Goal: Task Accomplishment & Management: Complete application form

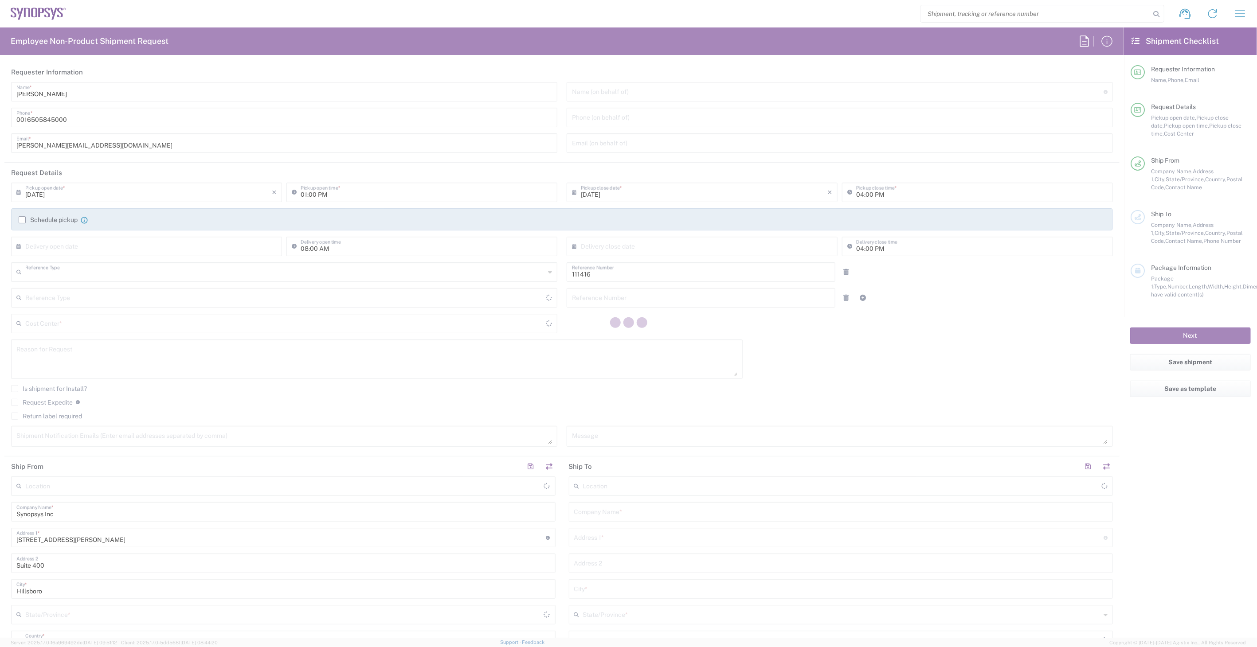
type input "Department"
type input "US01, SIG, IT Platform Products 111416"
type input "United States"
type input "Delivered at Place"
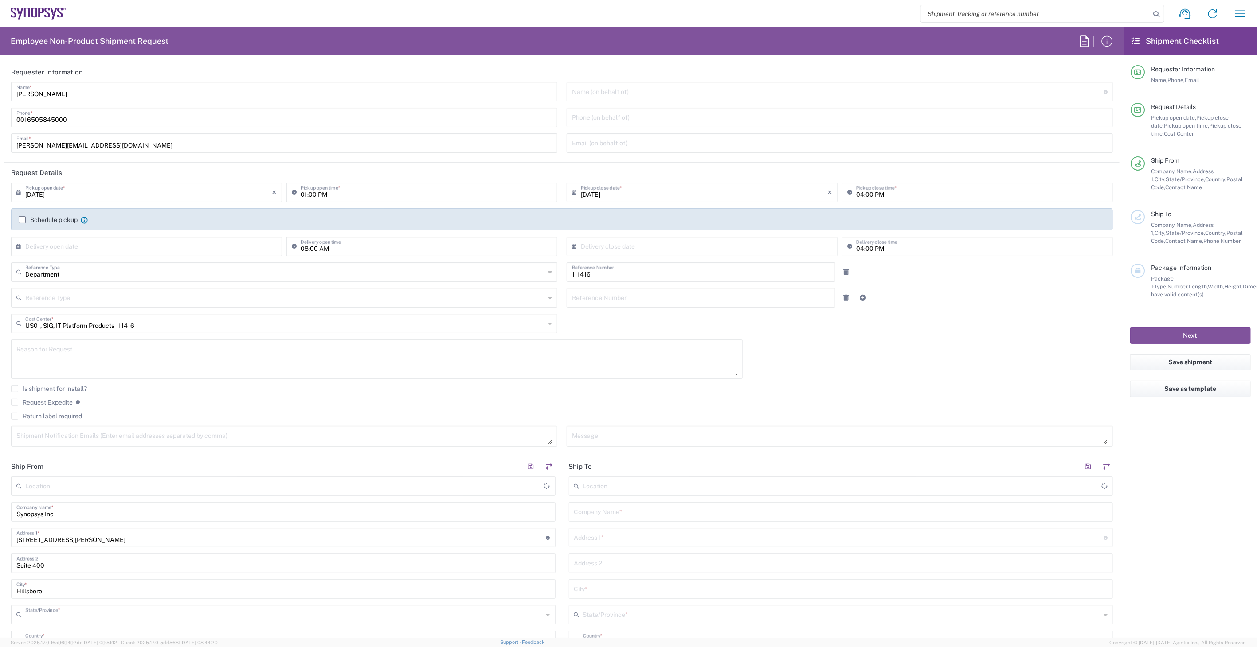
type input "Oregon"
type input "United States"
type input "Hillsboro US03"
click at [681, 45] on agx-form-header "Employee Non-Product Shipment Request" at bounding box center [562, 40] width 1124 height 27
click at [296, 186] on icon at bounding box center [296, 192] width 9 height 14
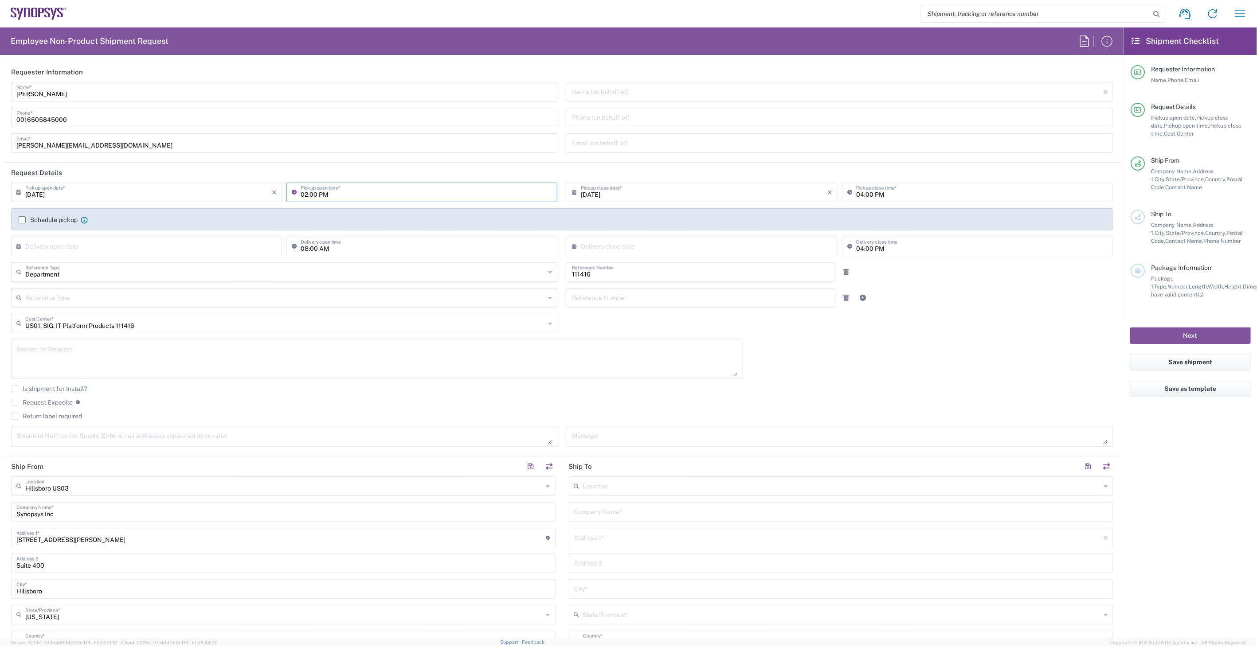
type input "03:00 PM"
type input "Department"
click at [51, 415] on label "Return label required" at bounding box center [46, 416] width 71 height 7
click at [15, 416] on input "Return label required" at bounding box center [15, 416] width 0 height 0
click at [210, 448] on input "Vendor *" at bounding box center [285, 444] width 520 height 14
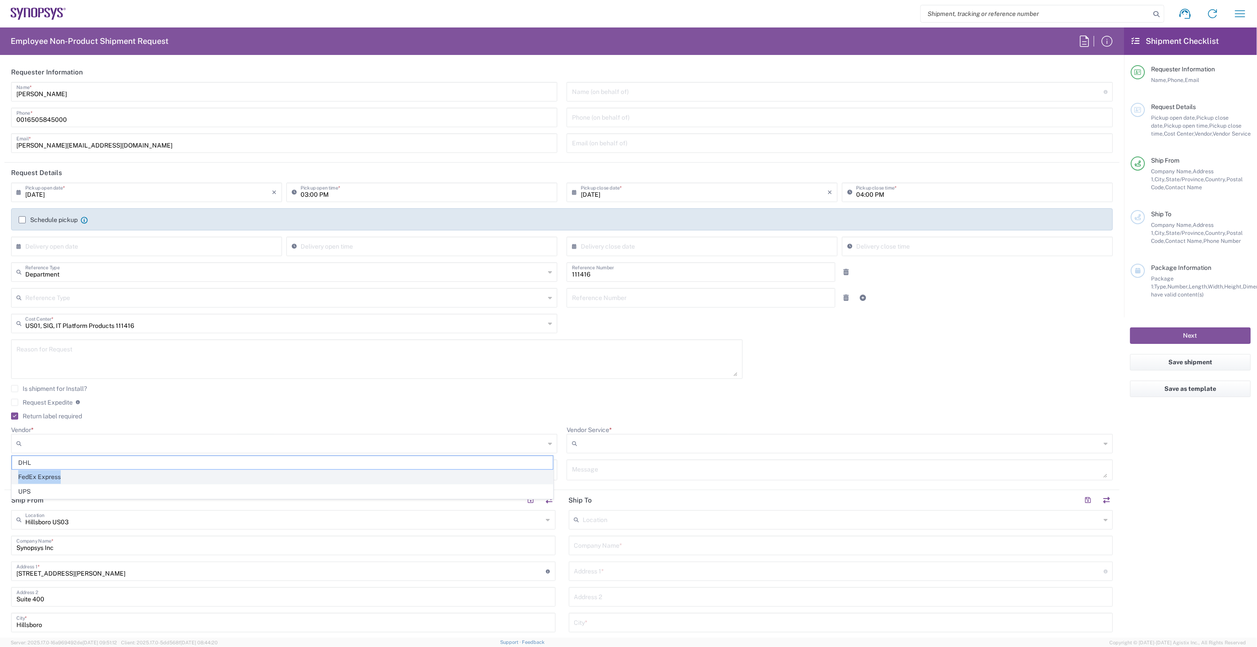
drag, startPoint x: 199, startPoint y: 460, endPoint x: 198, endPoint y: 474, distance: 14.2
click at [198, 474] on ul "DHL FedEx Express UPS" at bounding box center [283, 477] width 542 height 43
click at [198, 474] on span "FedEx Express" at bounding box center [282, 477] width 541 height 14
type input "FedEx Express"
click at [632, 439] on input "Vendor Service *" at bounding box center [841, 444] width 520 height 14
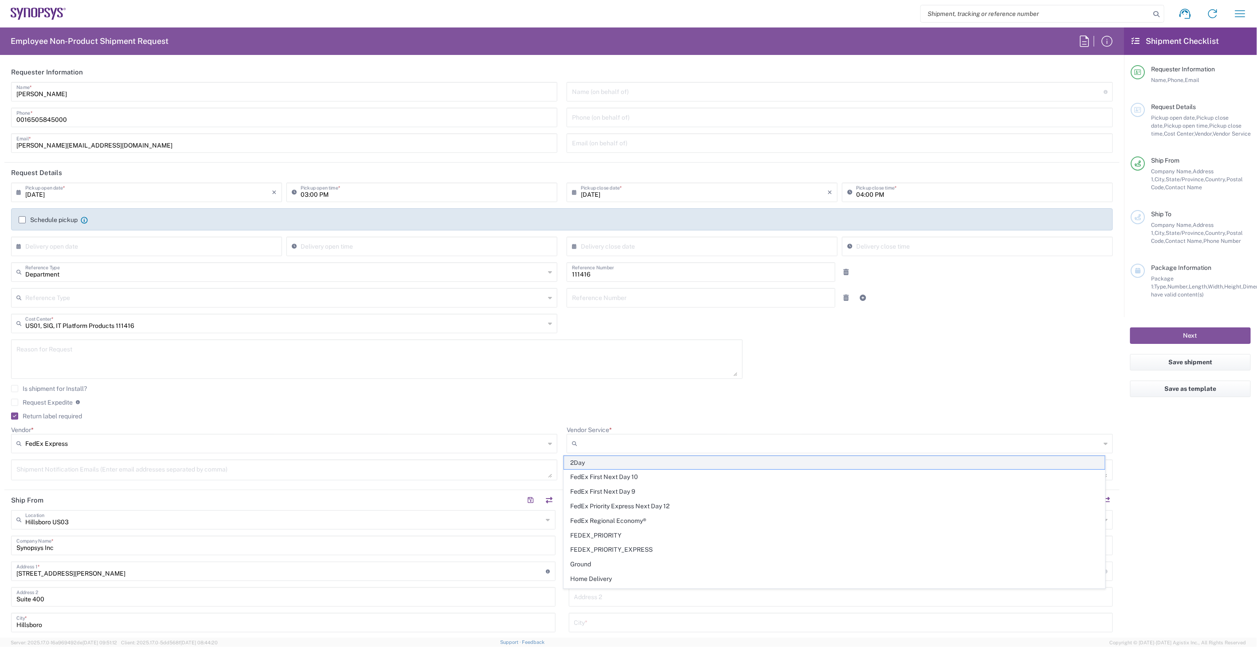
click at [613, 465] on span "2Day" at bounding box center [834, 463] width 541 height 14
type input "2Day"
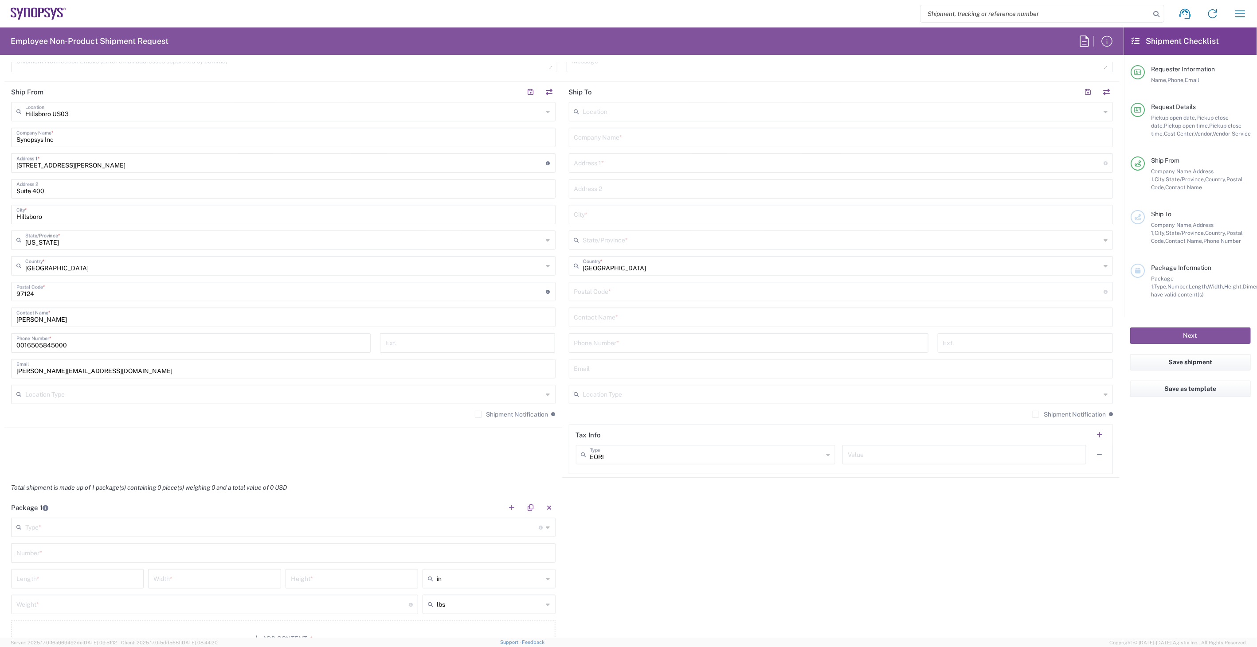
scroll to position [344, 0]
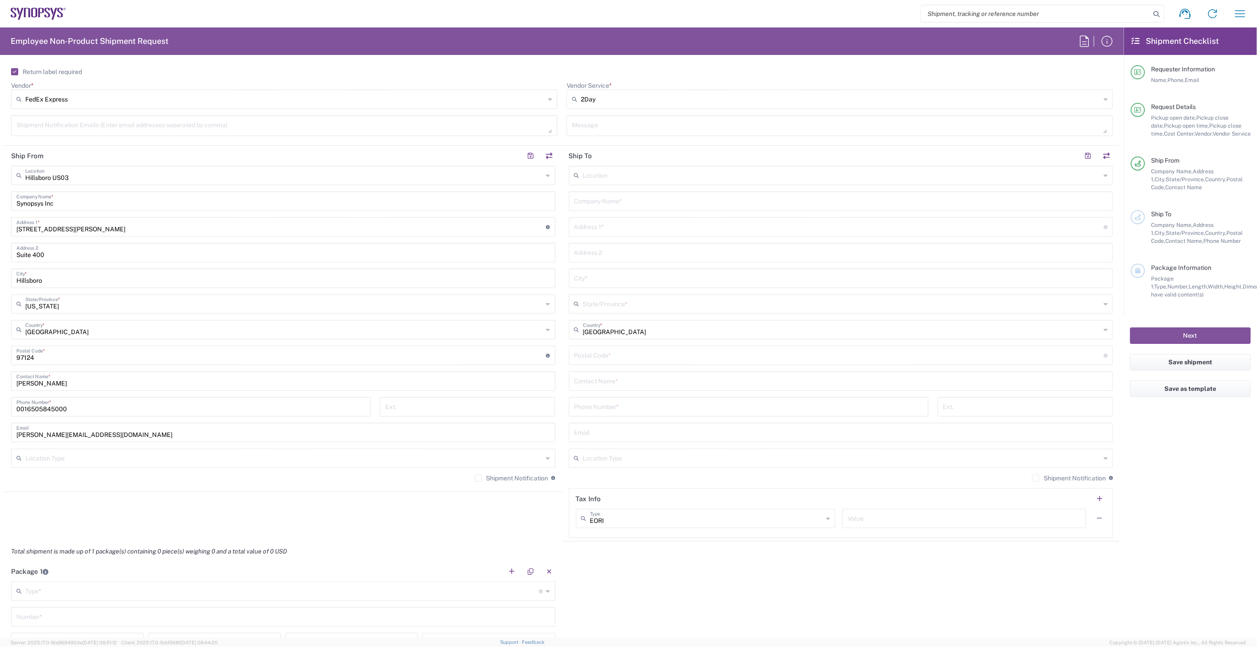
click at [621, 201] on input "text" at bounding box center [841, 201] width 534 height 16
type input "us7m"
click at [621, 201] on span "Roseville US7M" at bounding box center [835, 195] width 539 height 14
type input "Roseville US7M"
type input "Synopsys Inc"
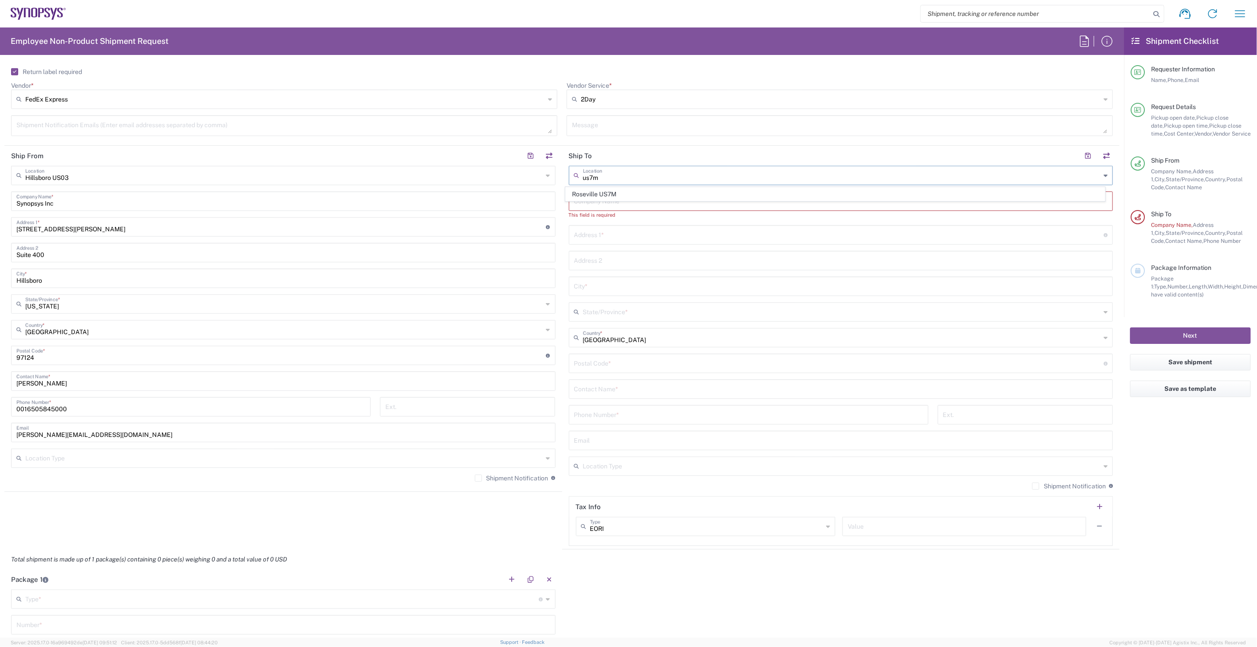
type input "[STREET_ADDRESS]"
type input "Suite 200"
type input "[GEOGRAPHIC_DATA]"
type input "Minnesota"
type input "55113"
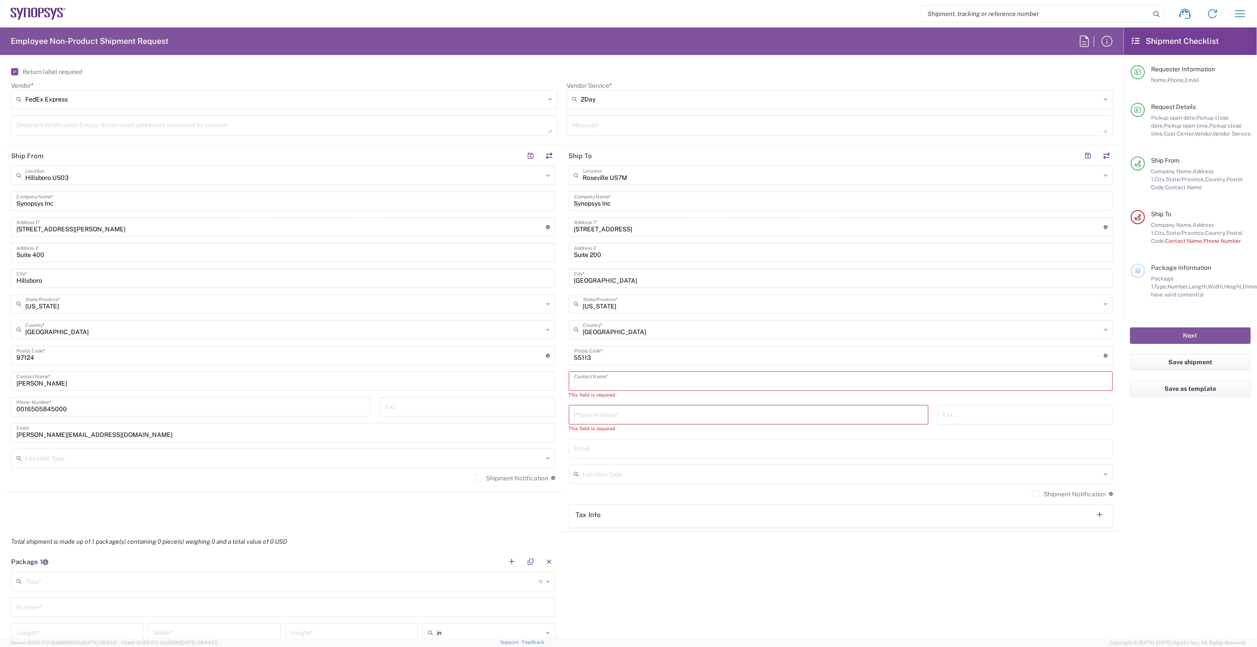
click at [574, 383] on input "text" at bounding box center [841, 381] width 534 height 16
paste input "Isaac Ophoven-Baldwin"
type input "Isaac Ophoven-Baldwin"
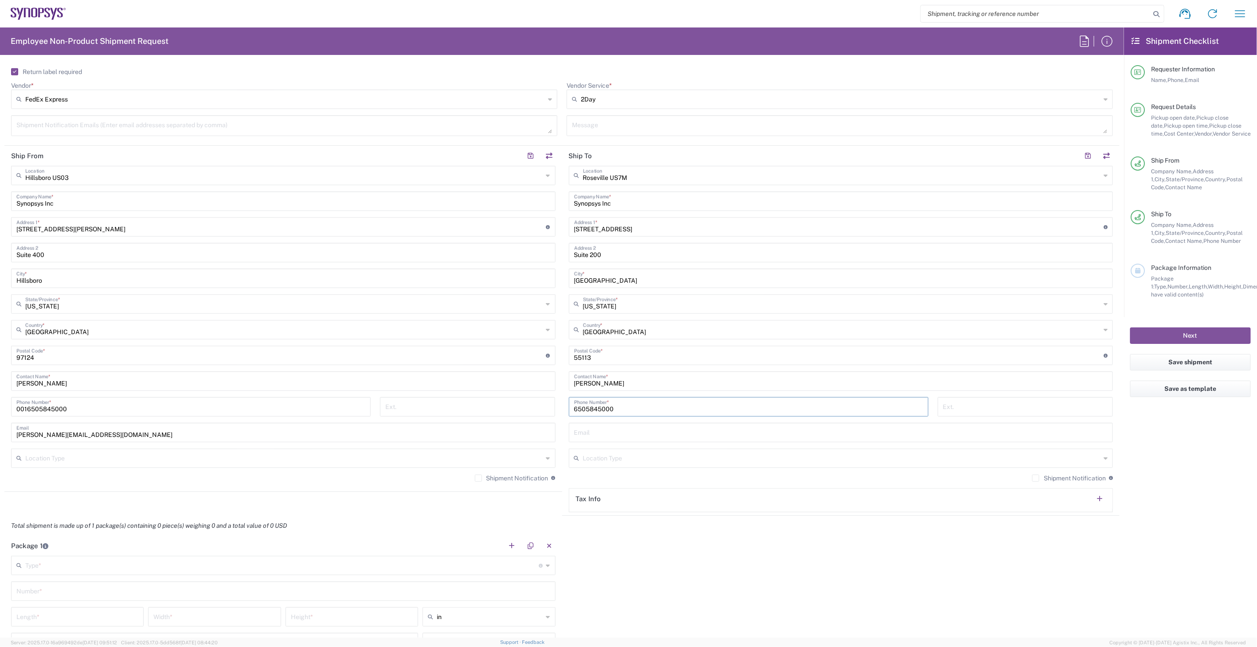
type input "6505845000"
click at [599, 432] on input "text" at bounding box center [841, 432] width 534 height 16
paste input "isaac.ophoven-baldwin@synopsys.com"
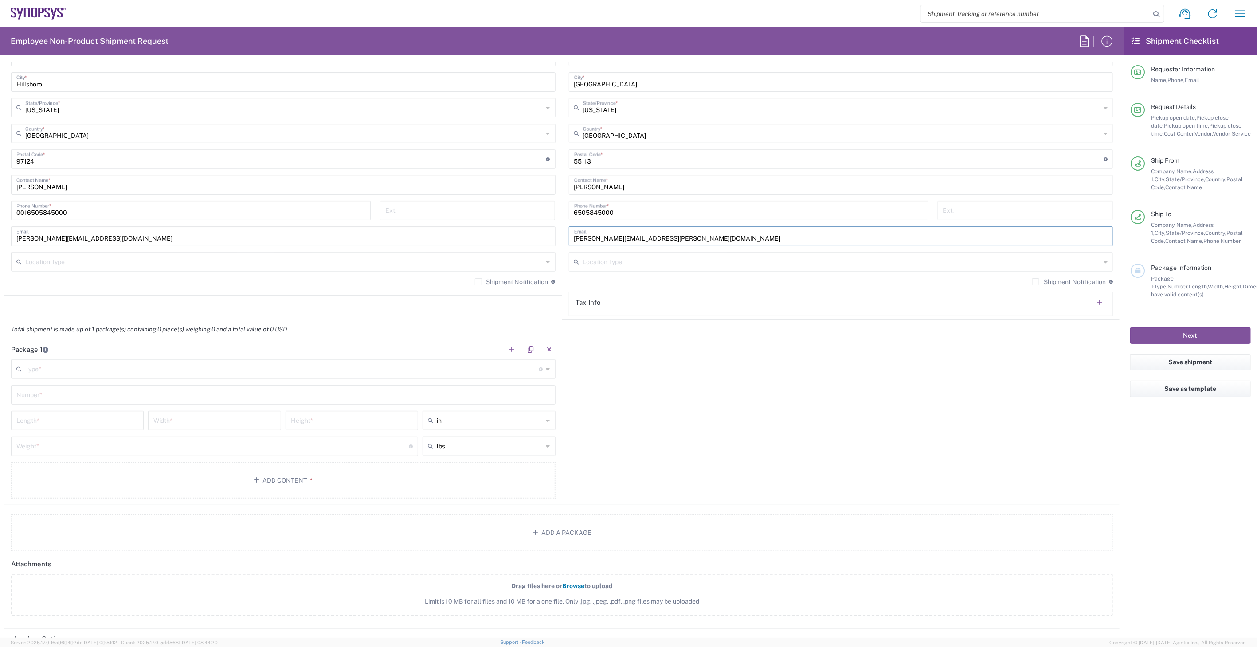
scroll to position [542, 0]
type input "isaac.ophoven-baldwin@synopsys.com"
click at [409, 363] on input "text" at bounding box center [282, 368] width 514 height 16
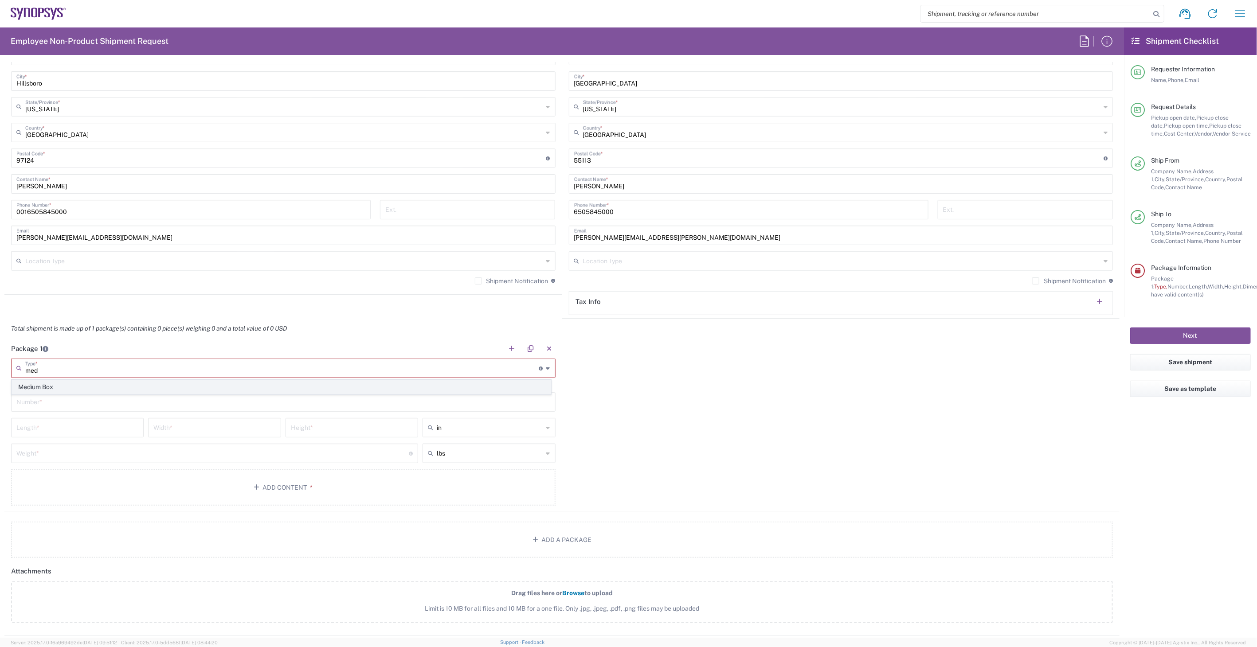
click at [405, 386] on span "Medium Box" at bounding box center [281, 387] width 539 height 14
type input "Medium Box"
type input "13"
type input "11.5"
type input "2.5"
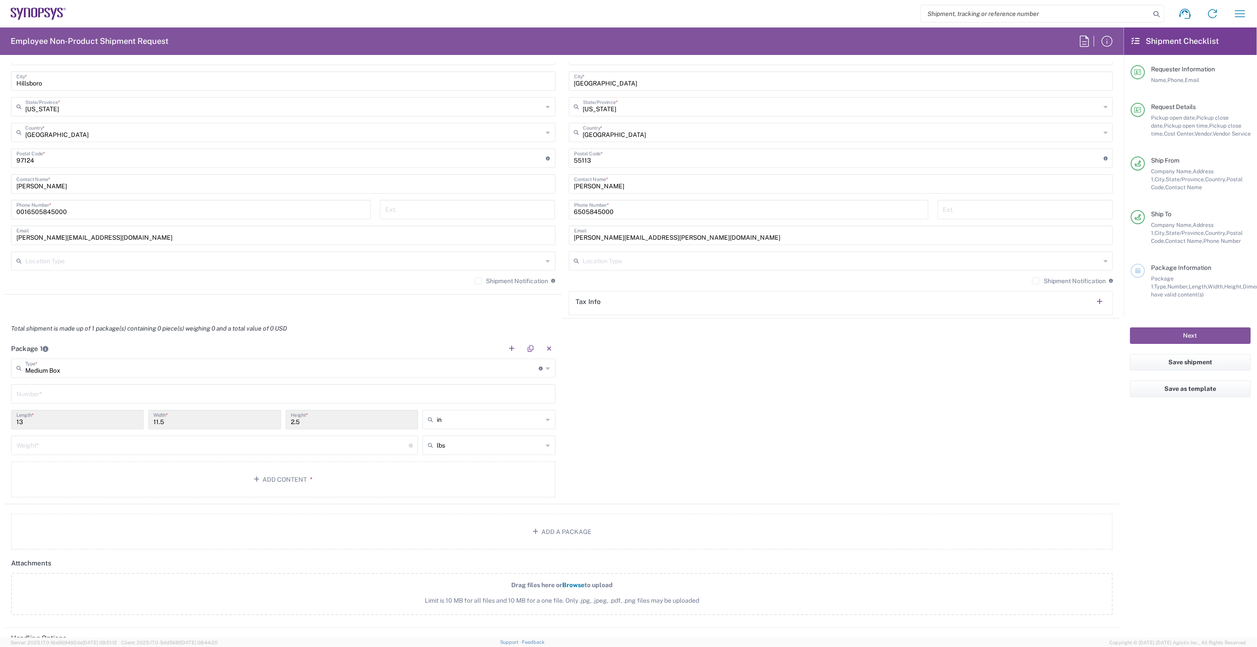
scroll to position [788, 0]
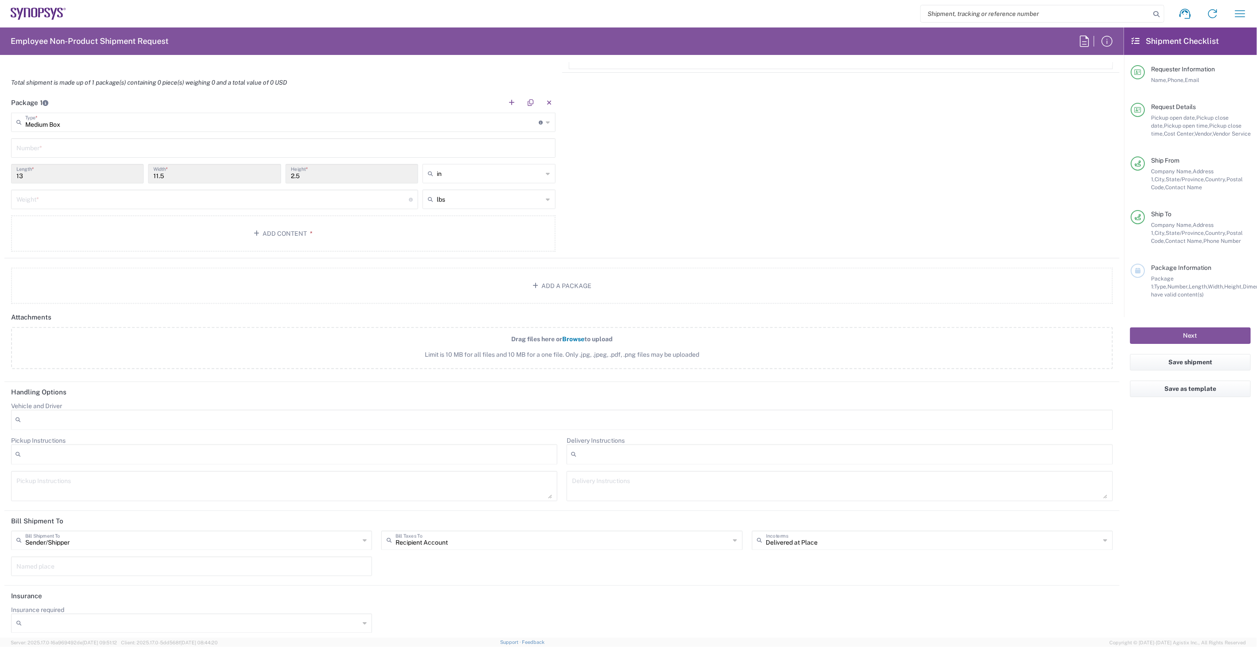
click at [417, 538] on input "Recipient Account" at bounding box center [562, 540] width 334 height 16
click at [418, 575] on span "Sender/Shipper" at bounding box center [558, 572] width 357 height 14
click at [246, 318] on header "Attachments" at bounding box center [561, 317] width 1115 height 20
click at [568, 531] on input "Sender/Shipper" at bounding box center [562, 538] width 334 height 16
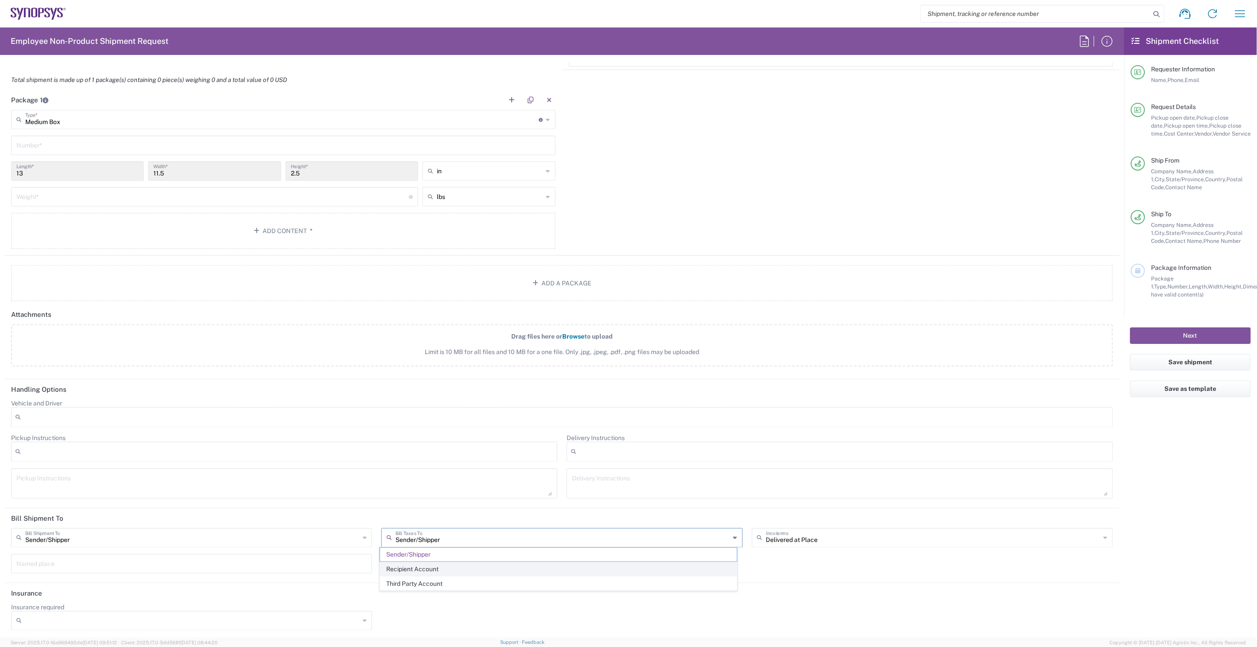
click at [467, 567] on span "Recipient Account" at bounding box center [558, 570] width 357 height 14
type input "Recipient Account"
click at [407, 516] on header "Bill Shipment To" at bounding box center [561, 519] width 1115 height 20
click at [202, 155] on main "Medium Box Type * Material used to package goods Medium Box Number * 13 Length …" at bounding box center [283, 181] width 558 height 142
click at [203, 144] on input "text" at bounding box center [283, 145] width 534 height 16
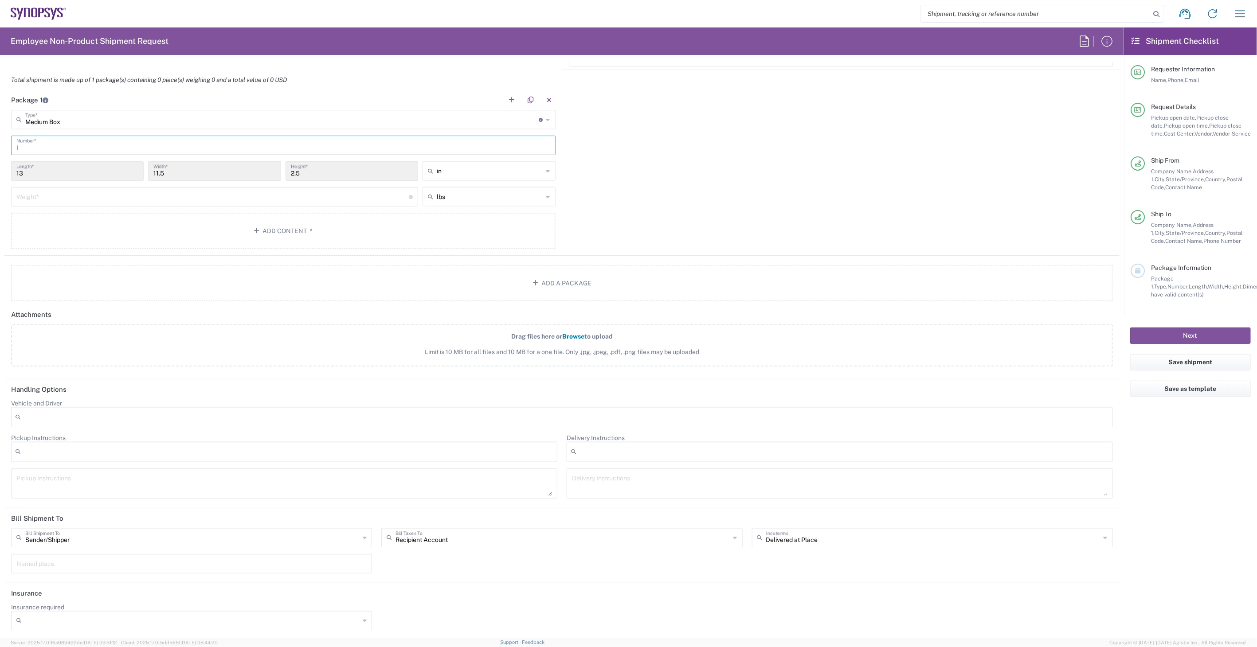
type input "1"
click at [198, 199] on input "number" at bounding box center [212, 196] width 392 height 16
type input "6"
click at [200, 221] on button "Add Content *" at bounding box center [283, 231] width 544 height 36
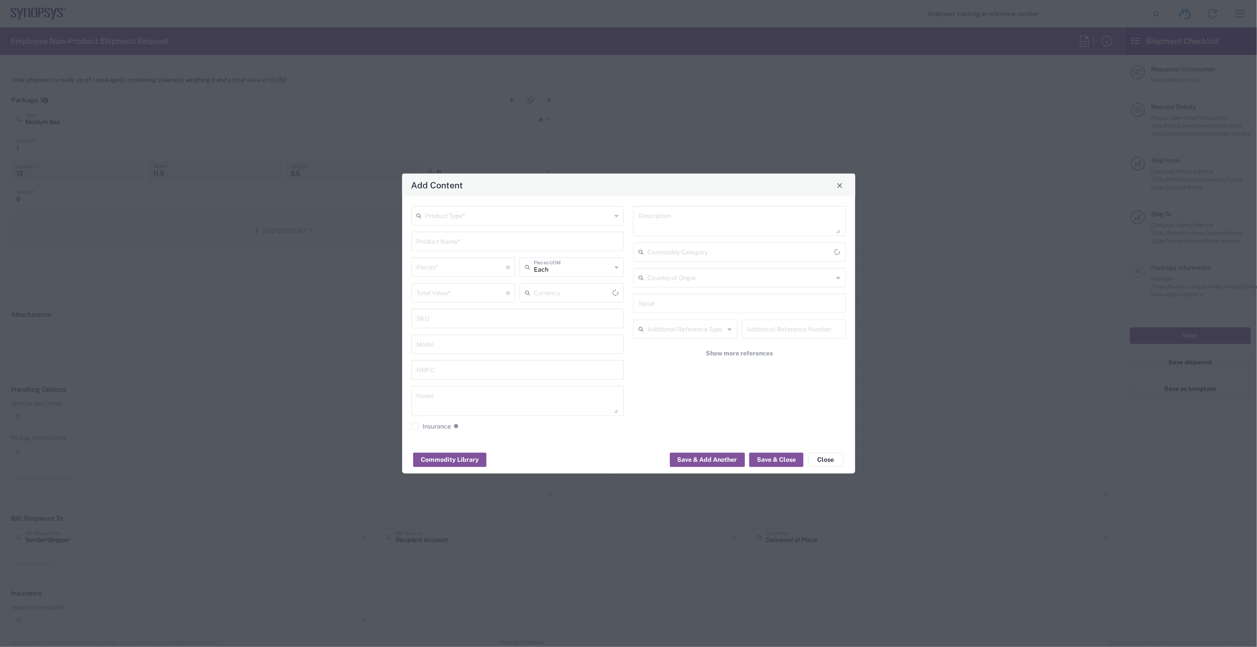
type input "US Dollar"
click at [469, 223] on div "Product Type *" at bounding box center [517, 216] width 213 height 20
click at [467, 251] on span "General Commodity" at bounding box center [517, 250] width 211 height 14
type input "General Commodity"
click at [467, 245] on input "text" at bounding box center [518, 241] width 202 height 16
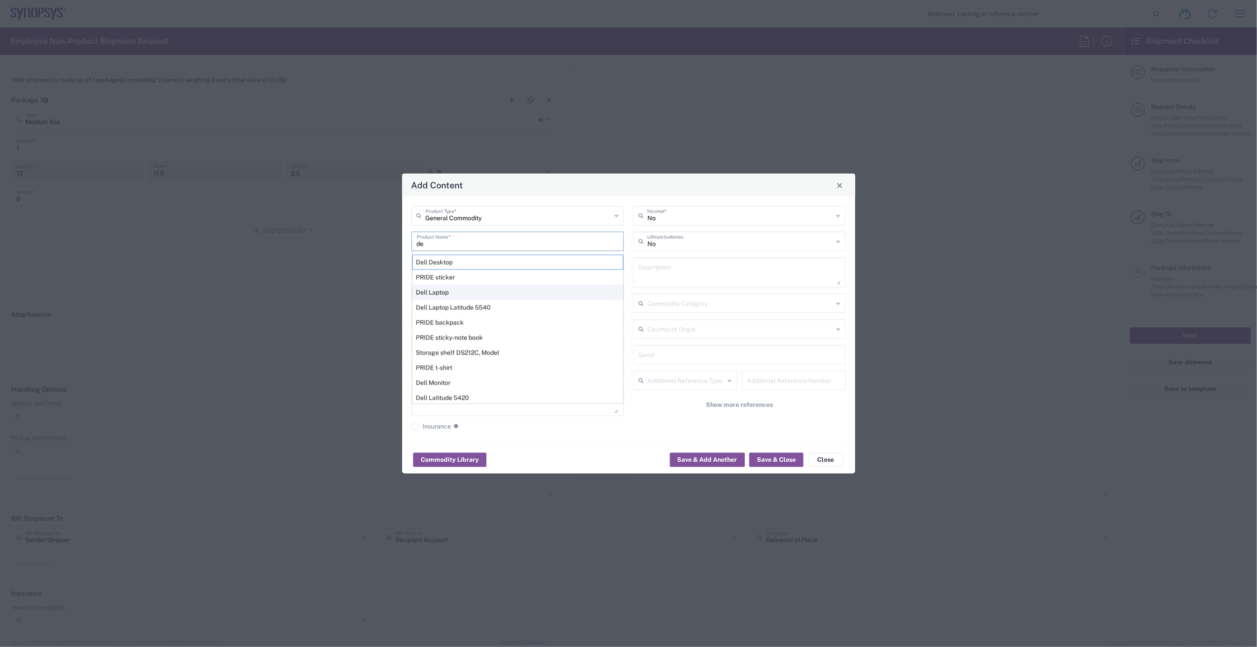
click at [467, 290] on div "Dell Laptop" at bounding box center [517, 292] width 211 height 15
type input "Dell Laptop"
type textarea "Dell Laptop"
click at [463, 260] on input "number" at bounding box center [462, 267] width 90 height 16
type input "1"
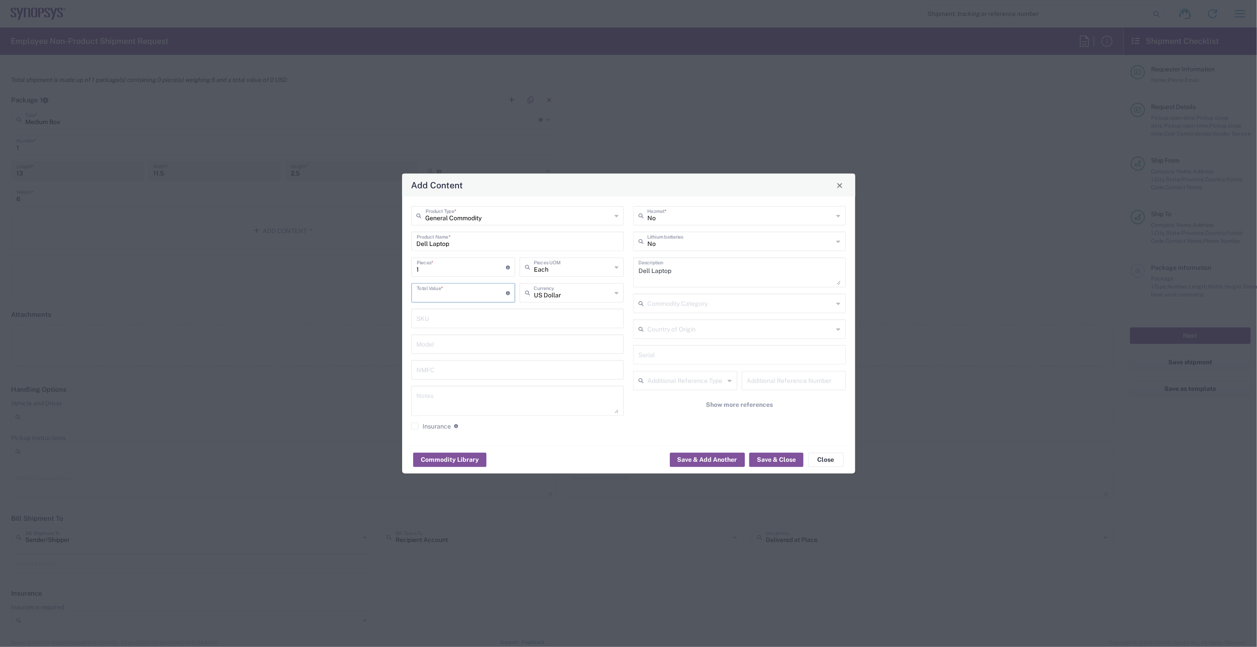
click at [462, 288] on input "number" at bounding box center [462, 293] width 90 height 16
type input "1200"
type input "US Dollar"
click at [754, 245] on input "text" at bounding box center [740, 241] width 186 height 16
click at [728, 276] on span "Yes" at bounding box center [739, 276] width 211 height 14
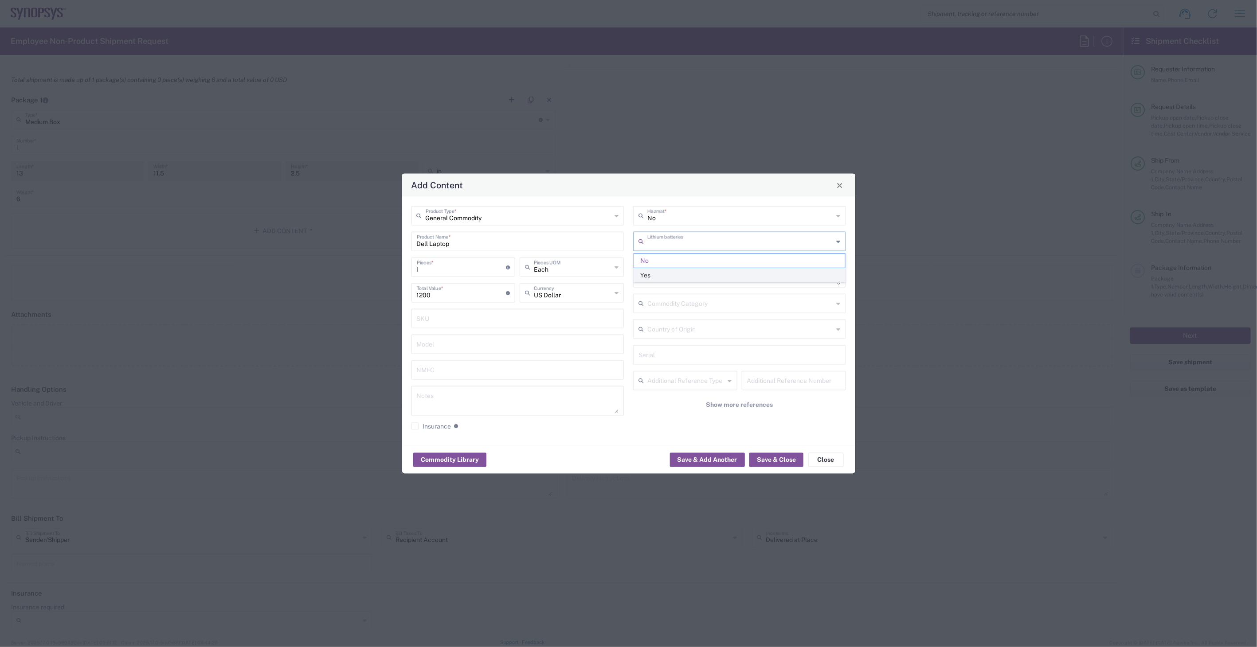
type input "Yes"
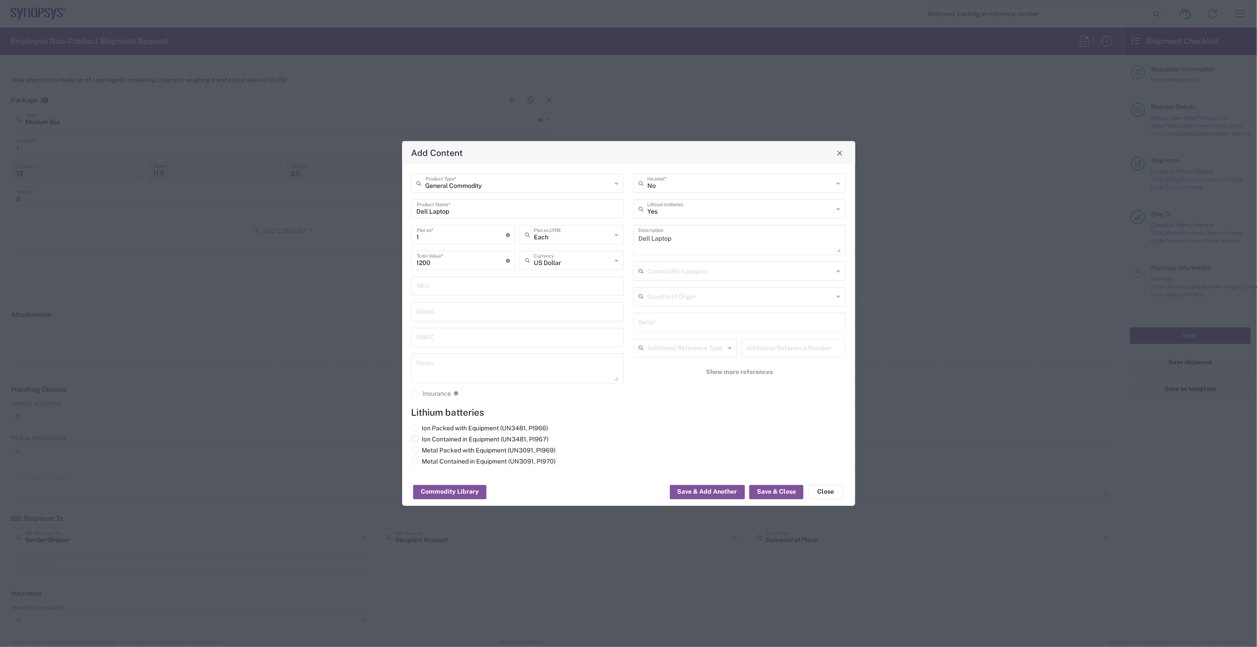
click at [489, 438] on label "Ion Contained in Equipment (UN3481, PI967)" at bounding box center [479, 440] width 137 height 8
click at [428, 438] on input "Ion Contained in Equipment (UN3481, PI967)" at bounding box center [425, 439] width 6 height 6
radio input "true"
click at [760, 495] on button "Save & Close" at bounding box center [776, 492] width 54 height 14
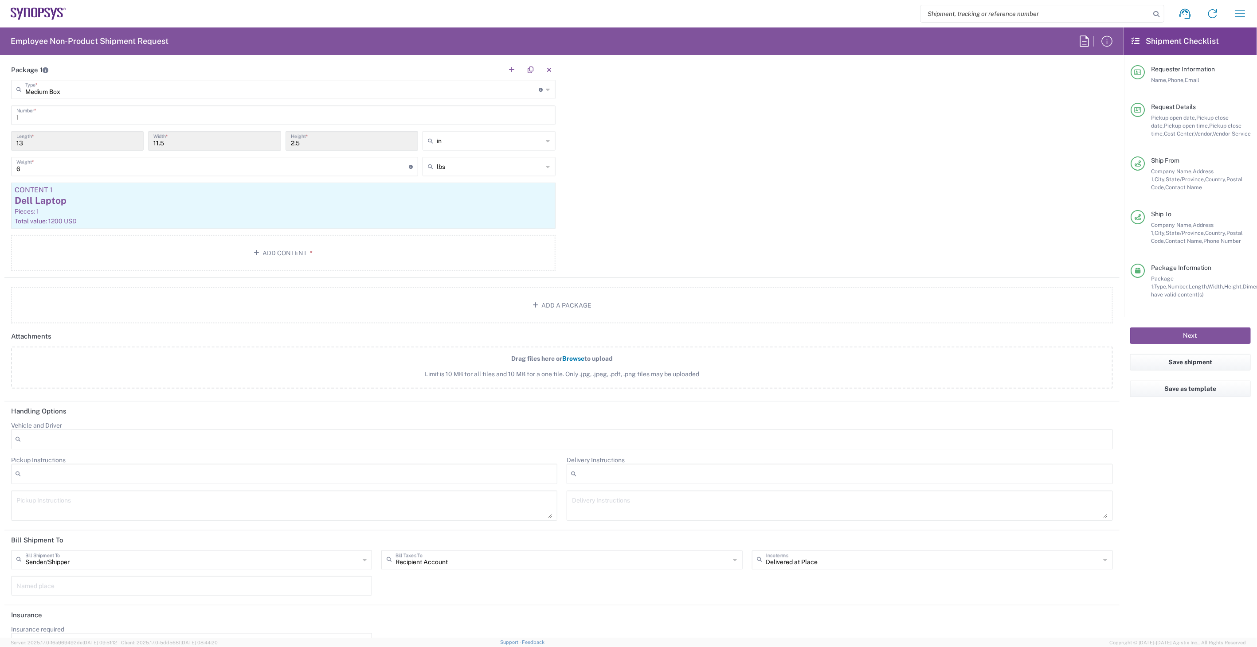
scroll to position [843, 0]
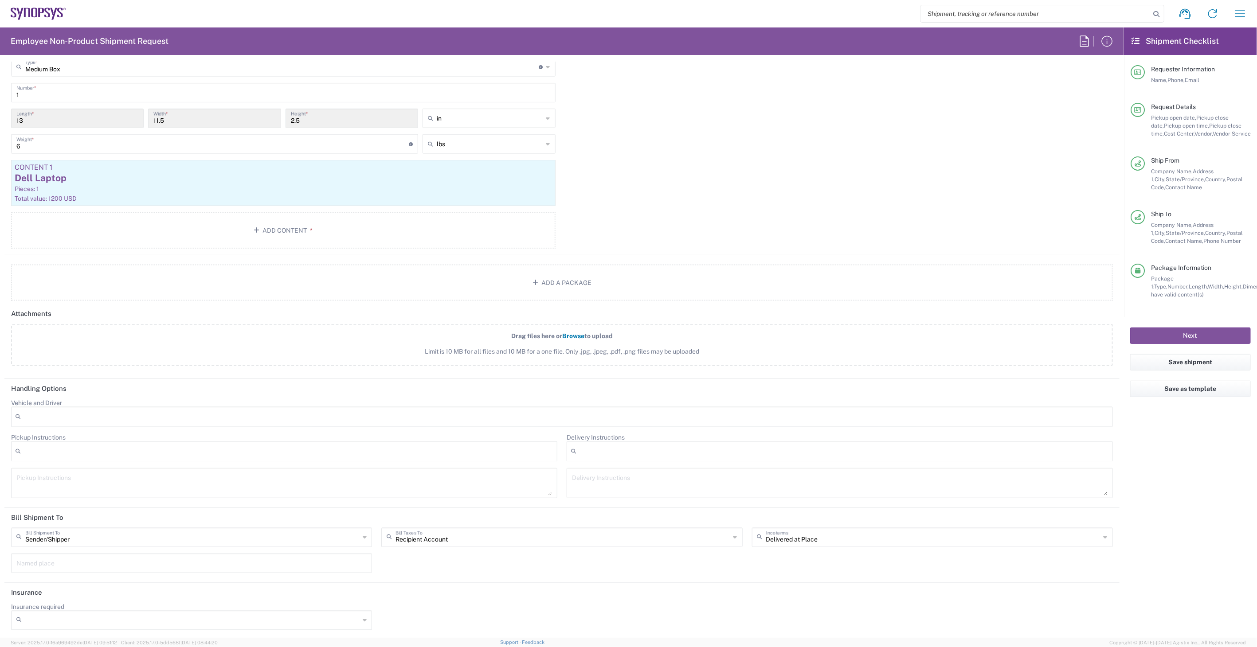
click at [473, 536] on input "Recipient Account" at bounding box center [562, 537] width 334 height 16
click at [471, 569] on span "Sender/Shipper" at bounding box center [558, 569] width 357 height 14
type input "Sender/Shipper"
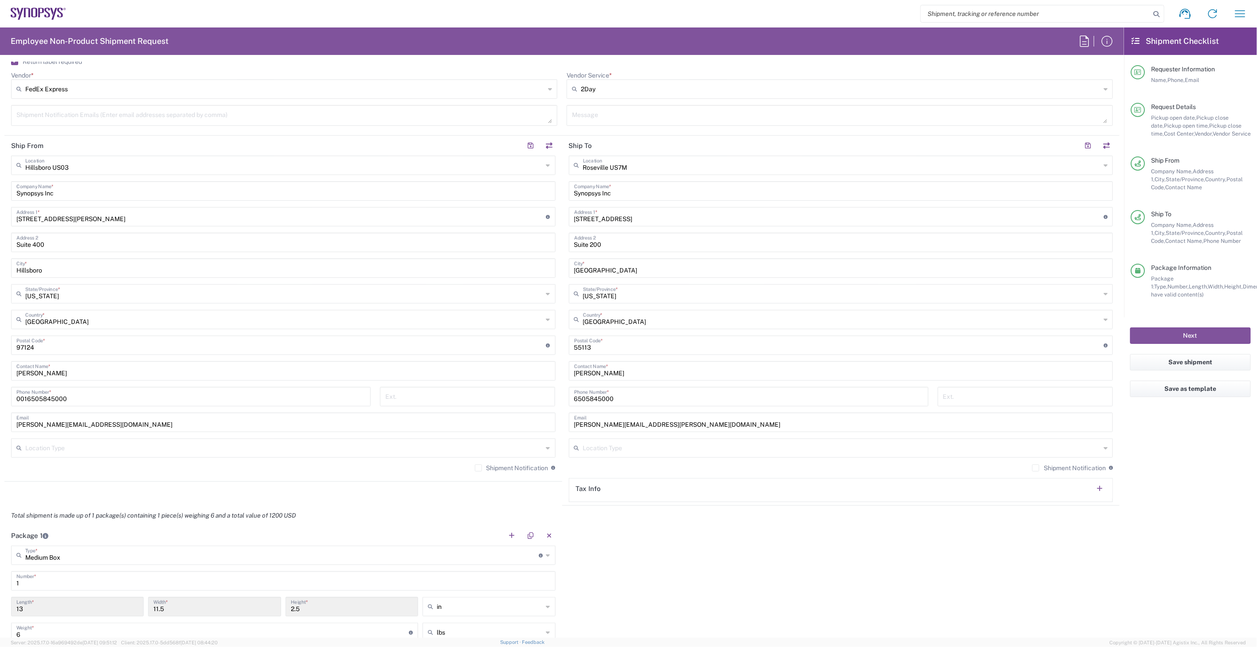
scroll to position [203, 0]
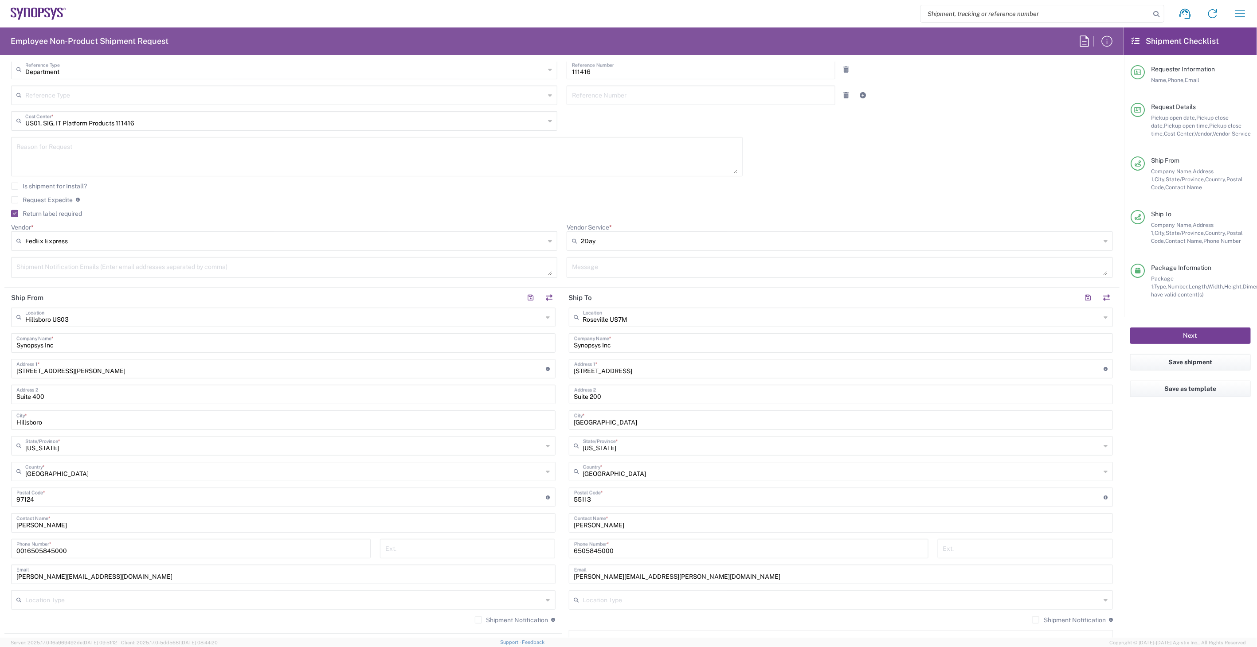
click at [1234, 334] on button "Next" at bounding box center [1190, 336] width 121 height 16
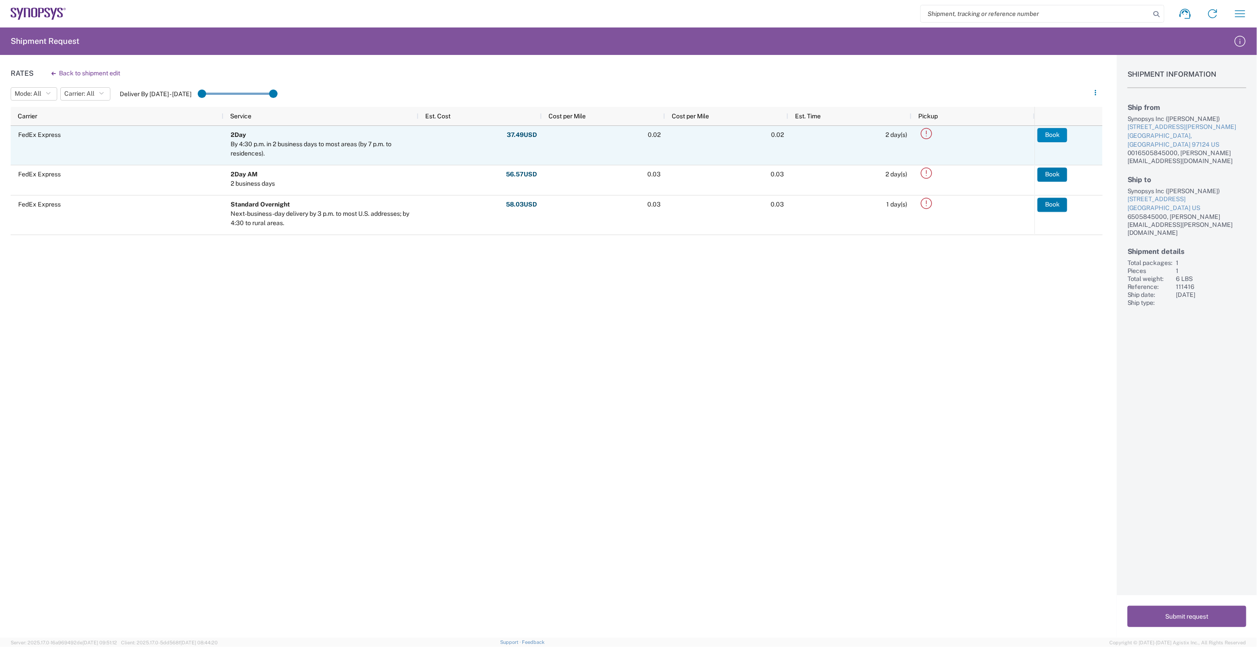
click at [1056, 134] on button "Book" at bounding box center [1052, 135] width 30 height 14
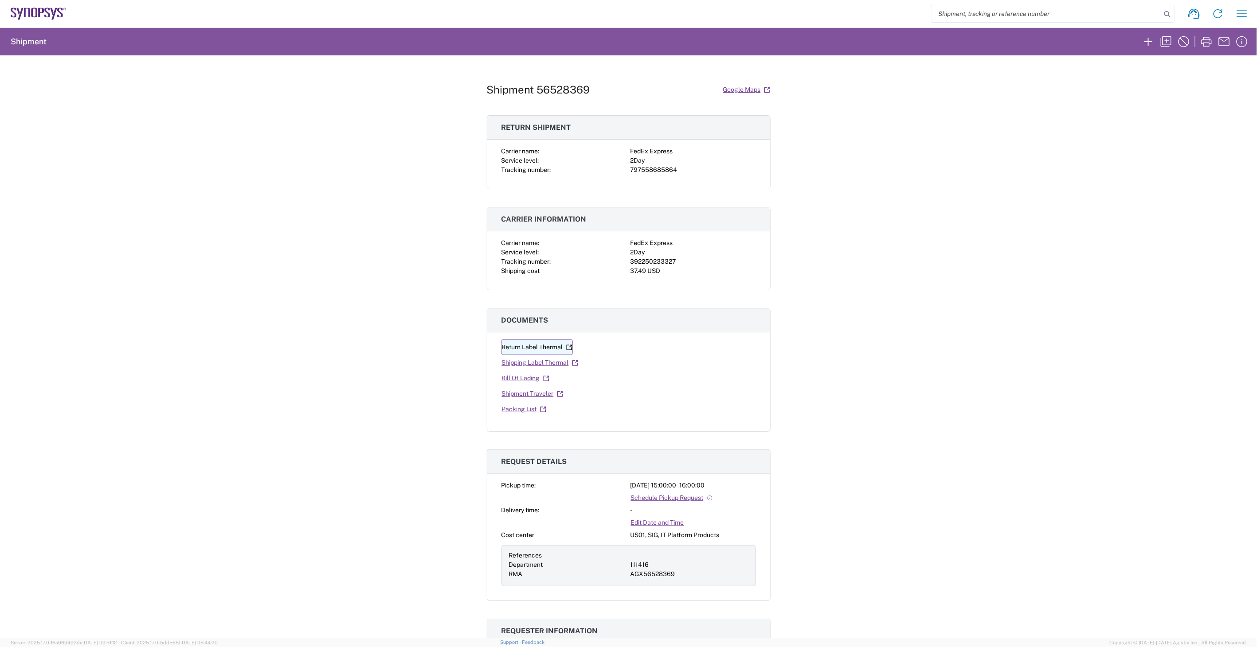
click at [547, 344] on link "Return Label Thermal" at bounding box center [536, 348] width 71 height 16
click at [556, 362] on link "Shipping Label Thermal" at bounding box center [539, 363] width 77 height 16
click at [647, 262] on div "392250233327" at bounding box center [692, 261] width 125 height 9
click at [646, 262] on div "392250233327" at bounding box center [692, 261] width 125 height 9
copy div "392250233327"
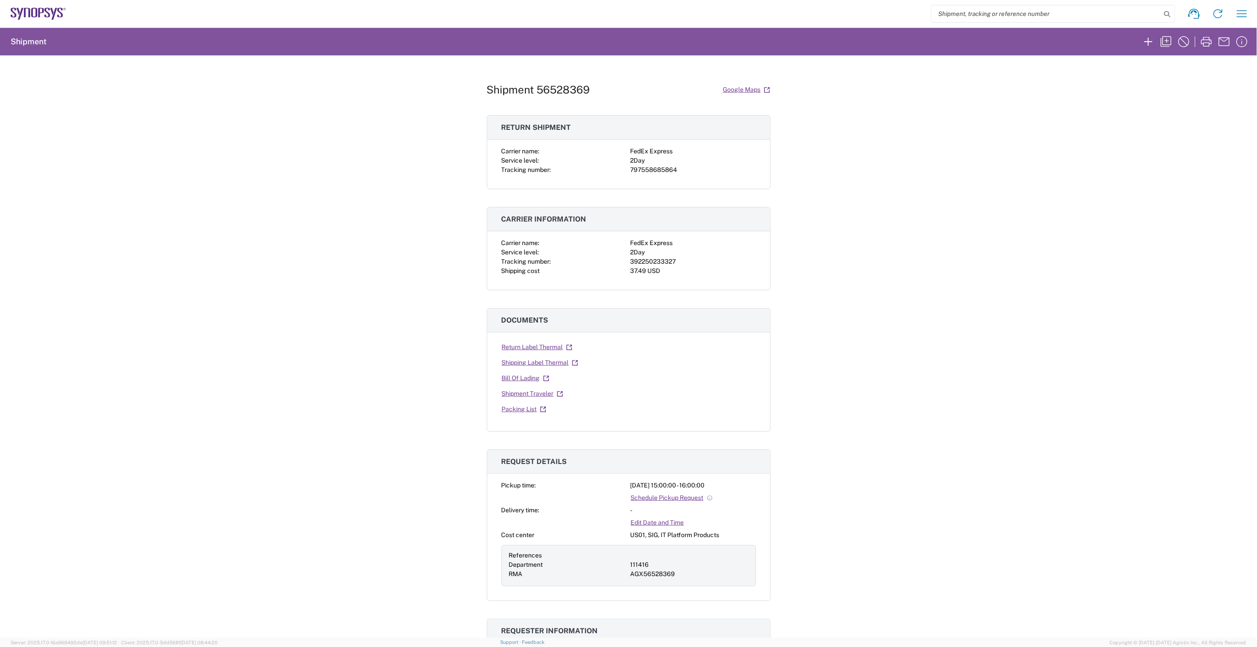
click at [653, 168] on div "797558685864" at bounding box center [692, 169] width 125 height 9
copy div "797558685864"
click at [282, 449] on div "Shipment 56528369 Google Maps Return shipment Carrier name: FedEx Express Servi…" at bounding box center [628, 346] width 1257 height 583
click at [154, 307] on div "Shipment 56528369 Google Maps Return shipment Carrier name: FedEx Express Servi…" at bounding box center [628, 346] width 1257 height 583
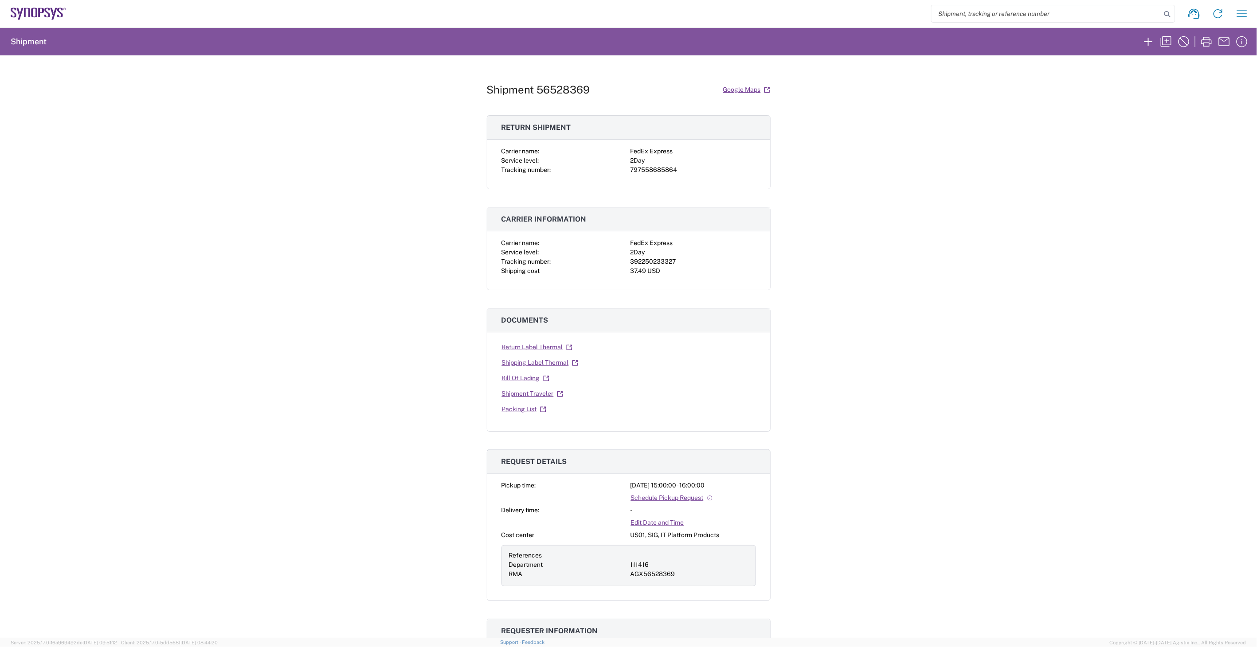
click at [1057, 240] on div "Shipment 56528369 Google Maps Return shipment Carrier name: FedEx Express Servi…" at bounding box center [628, 346] width 1257 height 583
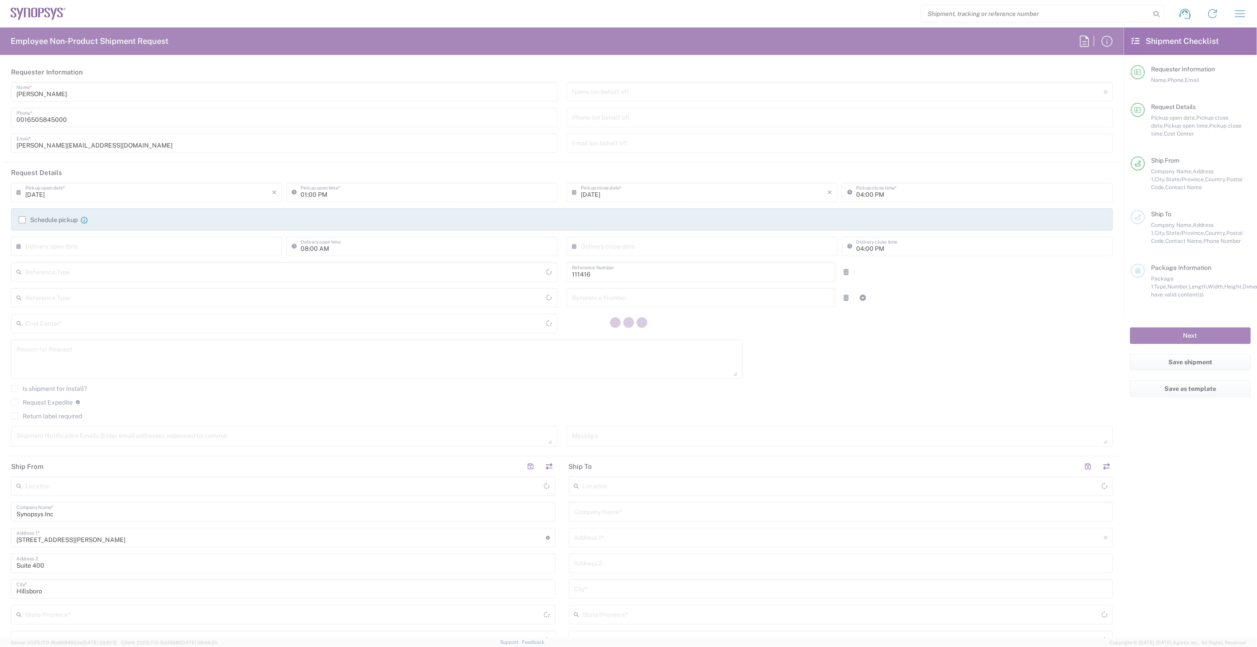
type input "Department"
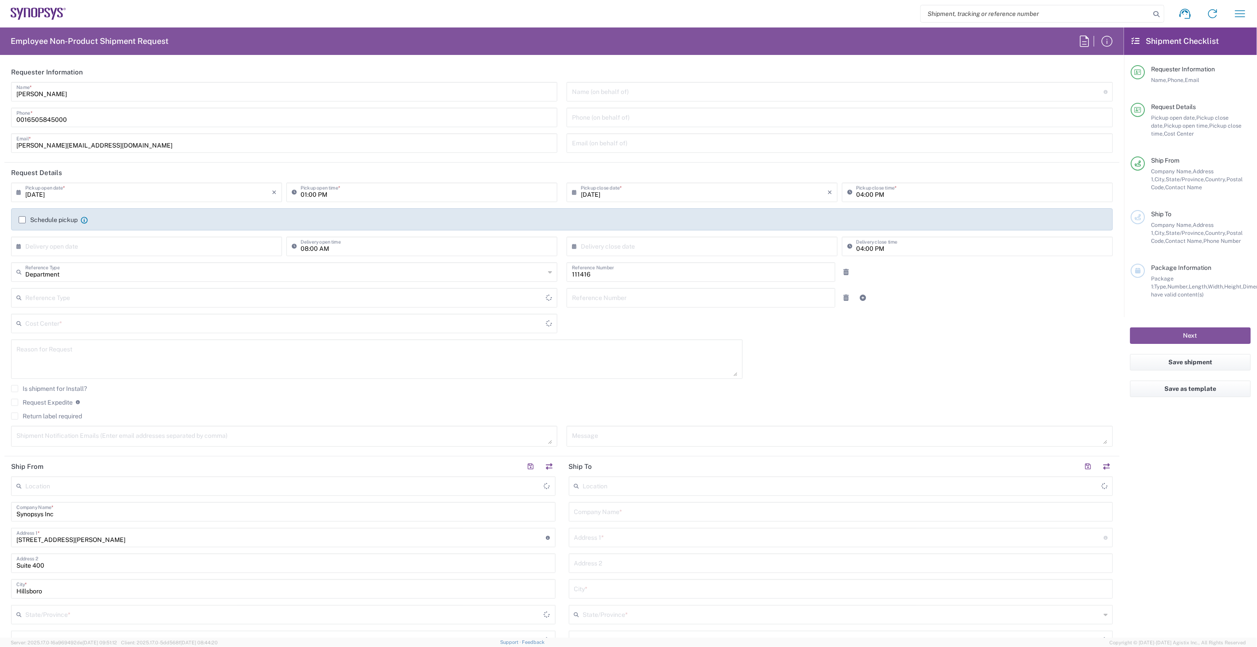
type input "United States"
type input "US01, SIG, IT Platform Products 111416"
type input "Delivered at Place"
type input "United States"
type input "Oregon"
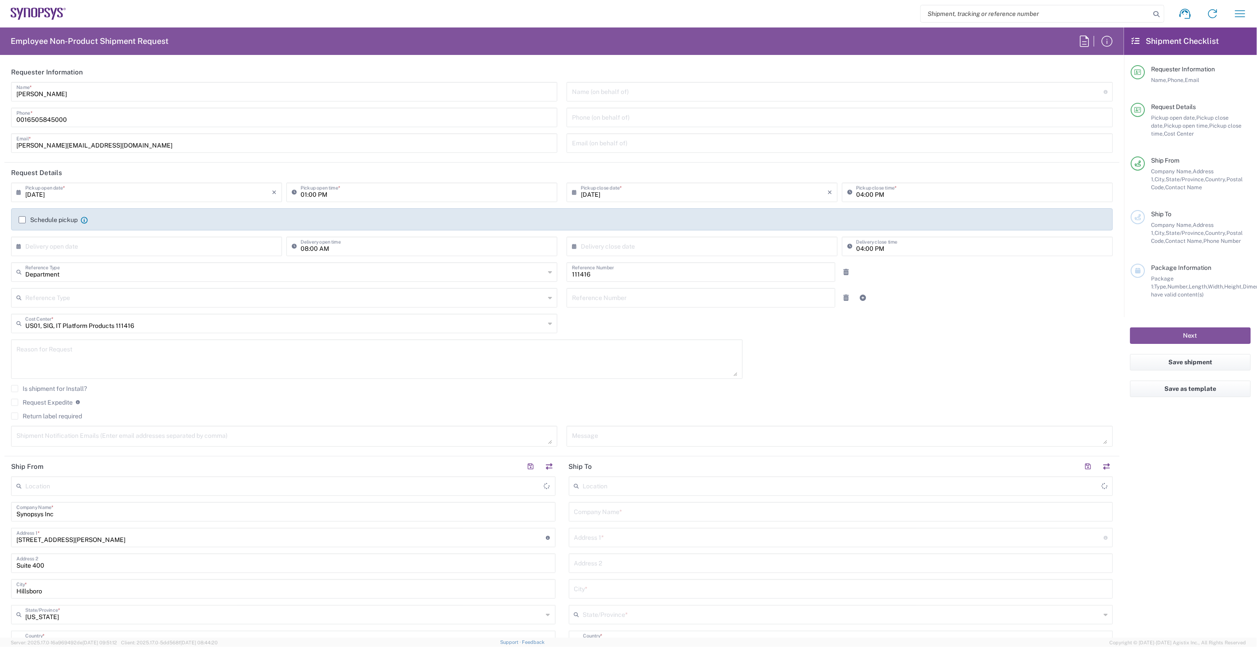
type input "Hillsboro US03"
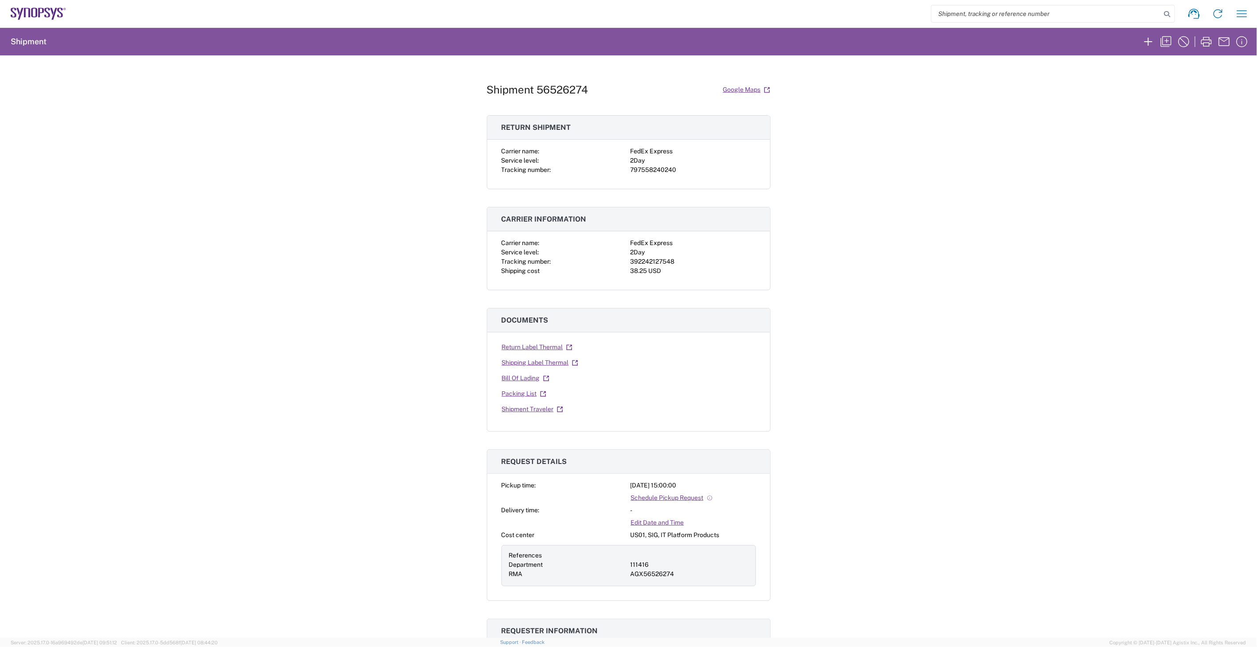
click at [661, 263] on div "392242127548" at bounding box center [692, 261] width 125 height 9
copy div "392242127548"
click at [636, 167] on div "797558240240" at bounding box center [692, 169] width 125 height 9
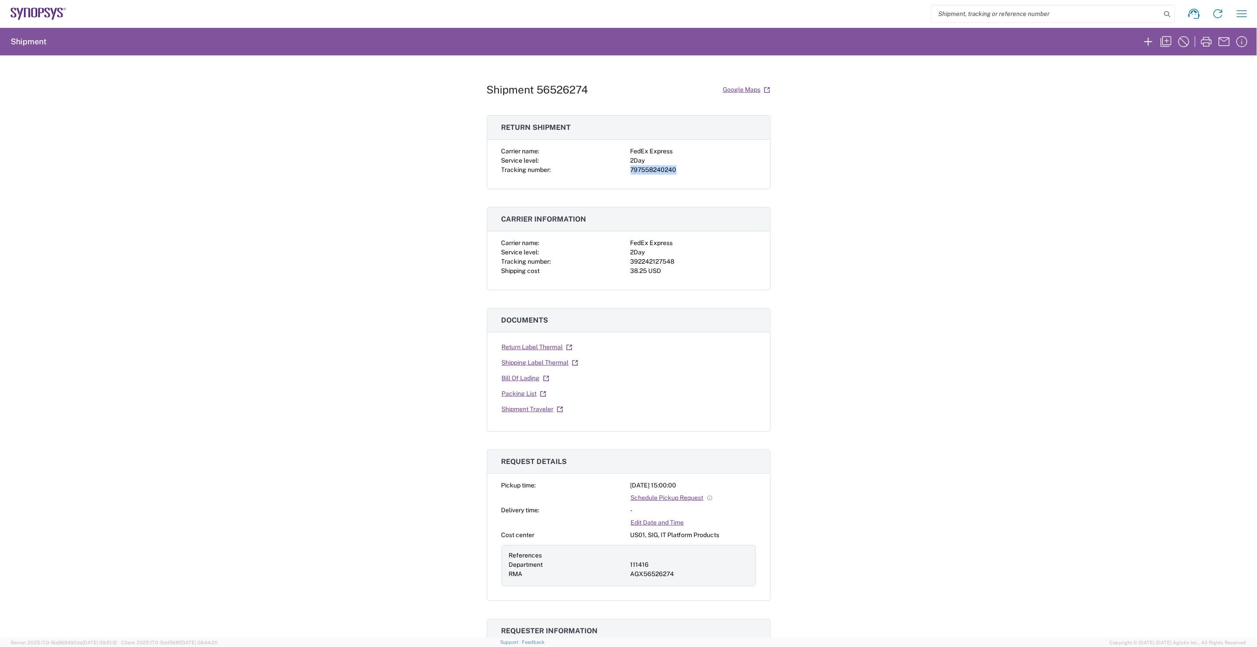
copy div "797558240240"
click at [321, 404] on div "Shipment 56526274 Google Maps Return shipment Carrier name: FedEx Express Servi…" at bounding box center [628, 346] width 1257 height 583
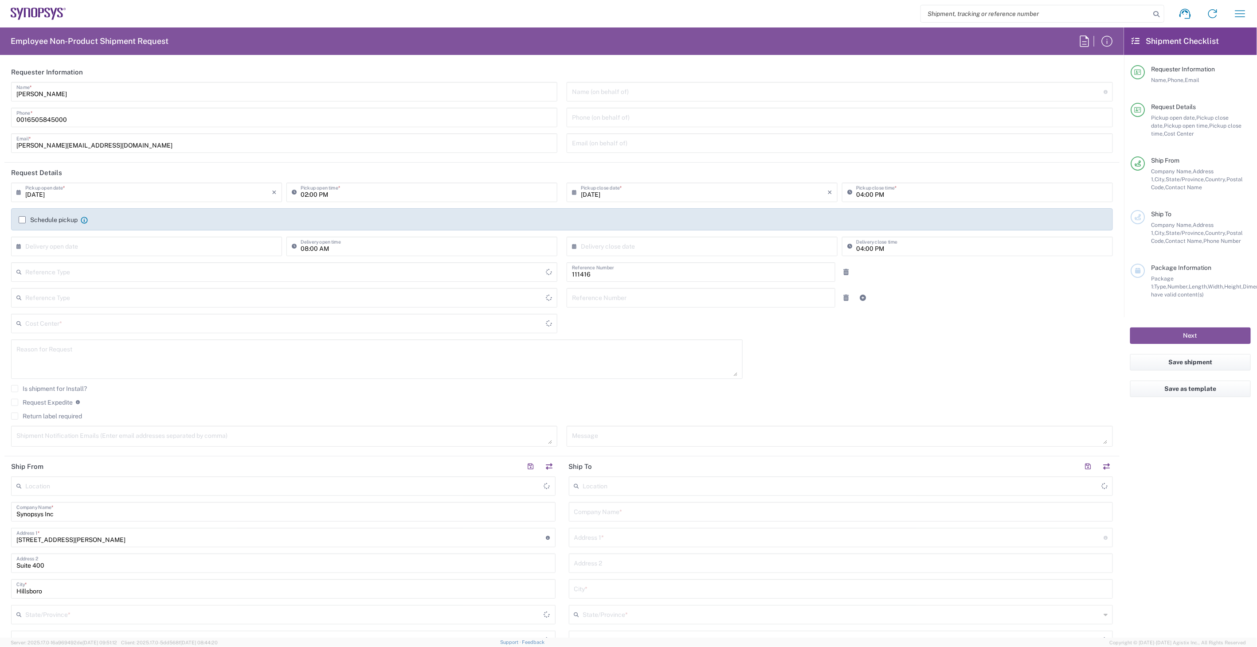
type input "Department"
type input "United States"
type input "US01, SIG, IT Platform Products 111416"
type input "Delivered at Place"
type input "Oregon"
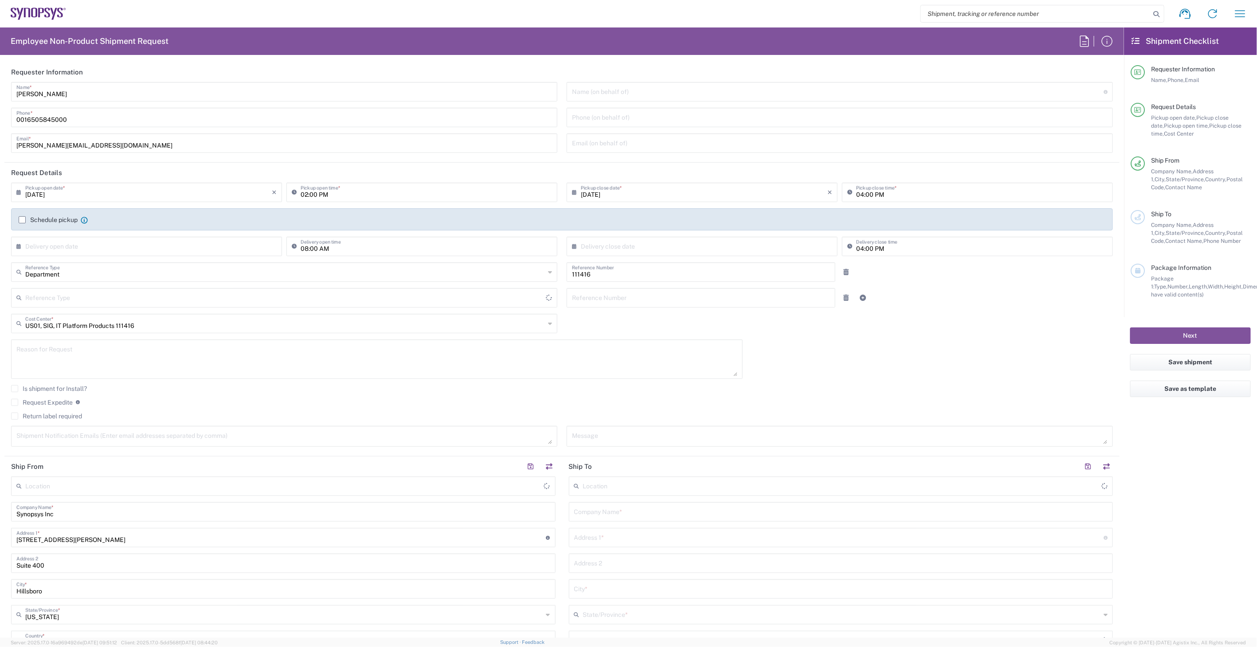
type input "United States"
type input "Hillsboro US03"
click at [362, 198] on input "02:00 PM" at bounding box center [426, 192] width 251 height 16
type input "03:00 PM"
type input "Department"
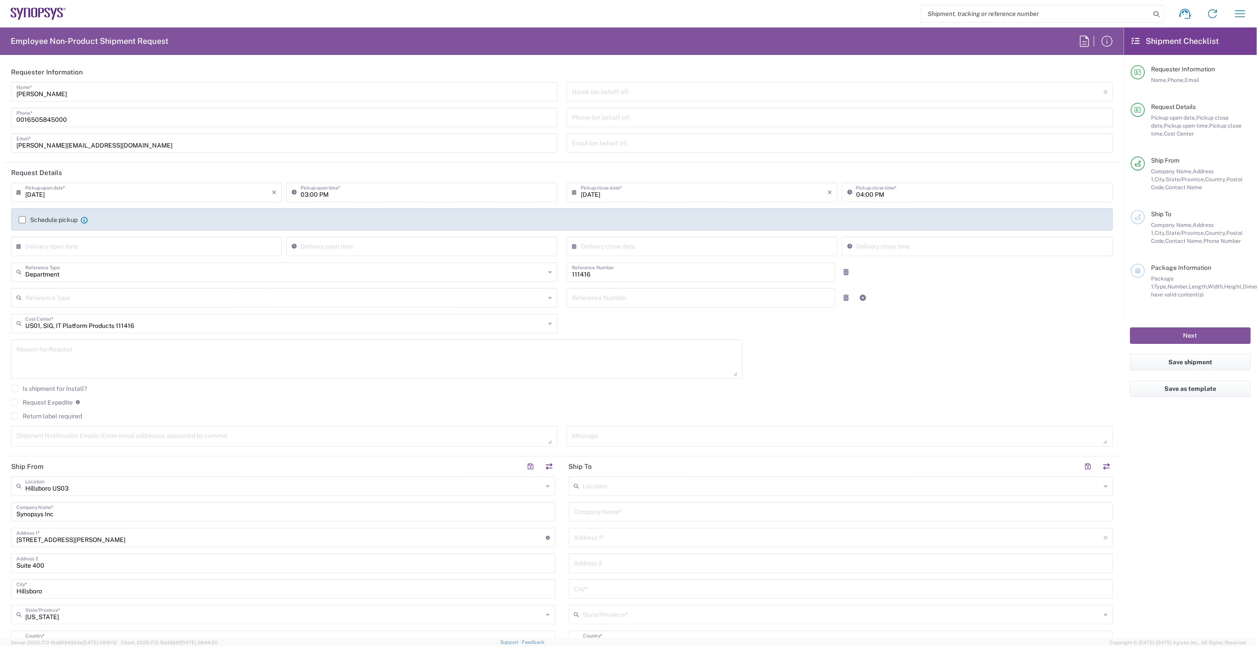
click at [70, 415] on label "Return label required" at bounding box center [46, 416] width 71 height 7
click at [15, 416] on input "Return label required" at bounding box center [15, 416] width 0 height 0
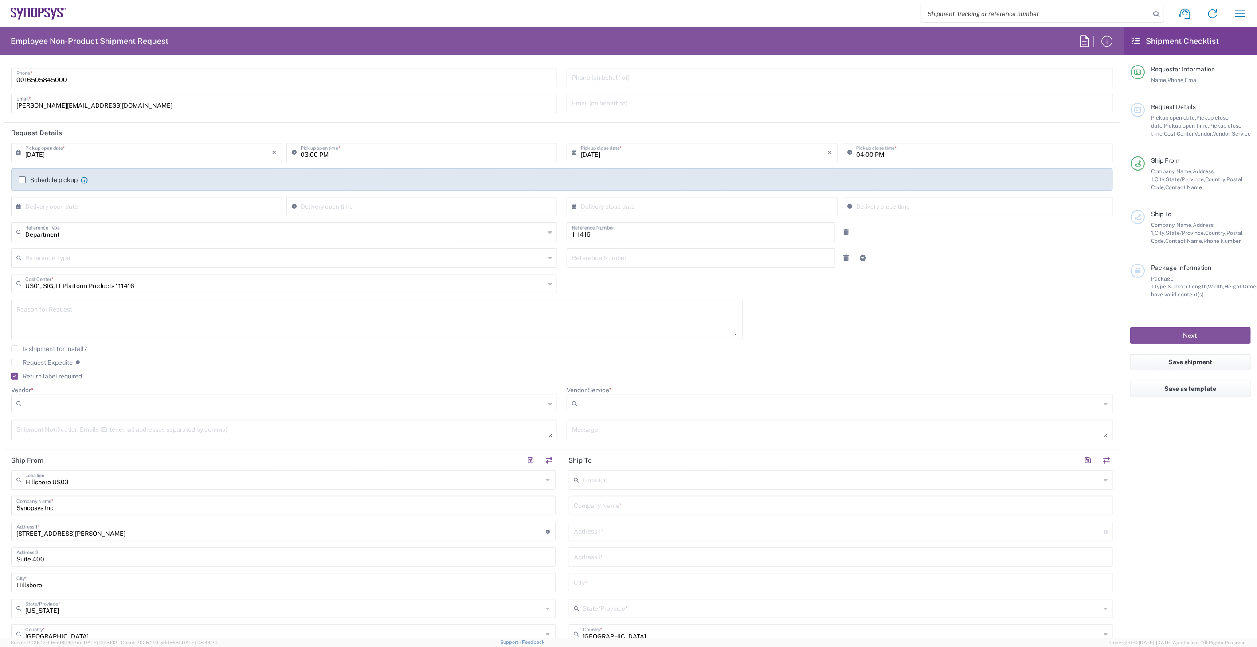
scroll to position [98, 0]
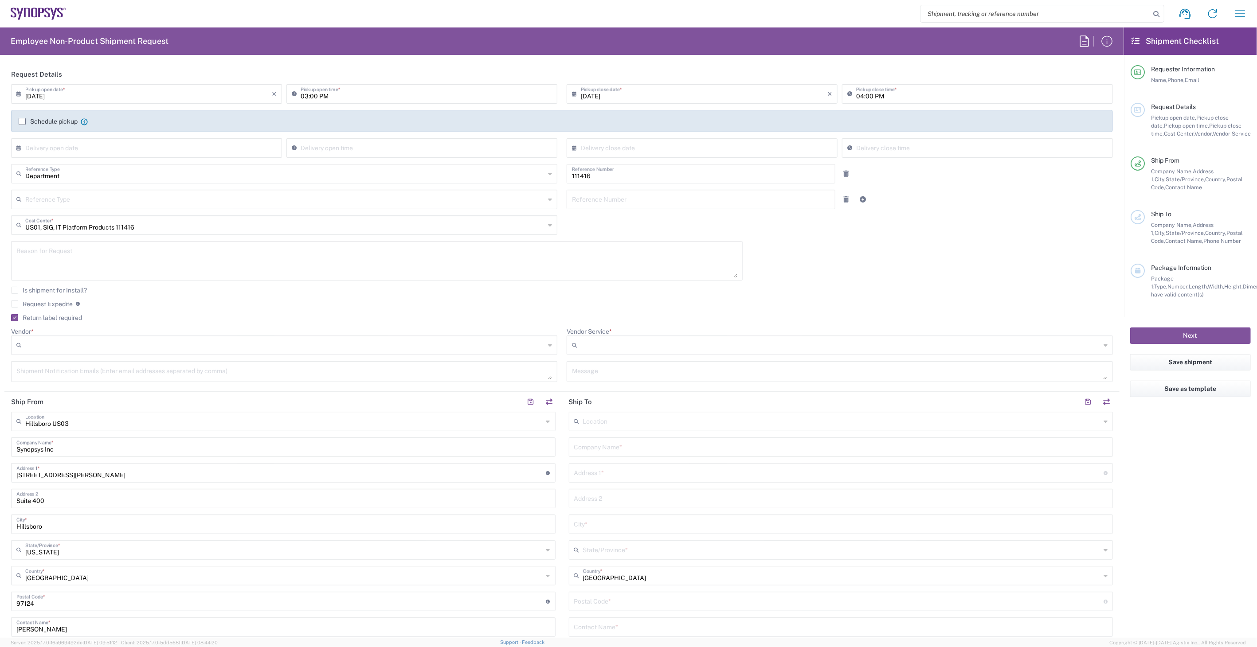
click at [303, 343] on input "Vendor *" at bounding box center [285, 345] width 520 height 14
click at [250, 383] on span "FedEx Express" at bounding box center [282, 379] width 541 height 14
type input "FedEx Express"
click at [708, 346] on input "Vendor Service *" at bounding box center [841, 345] width 520 height 14
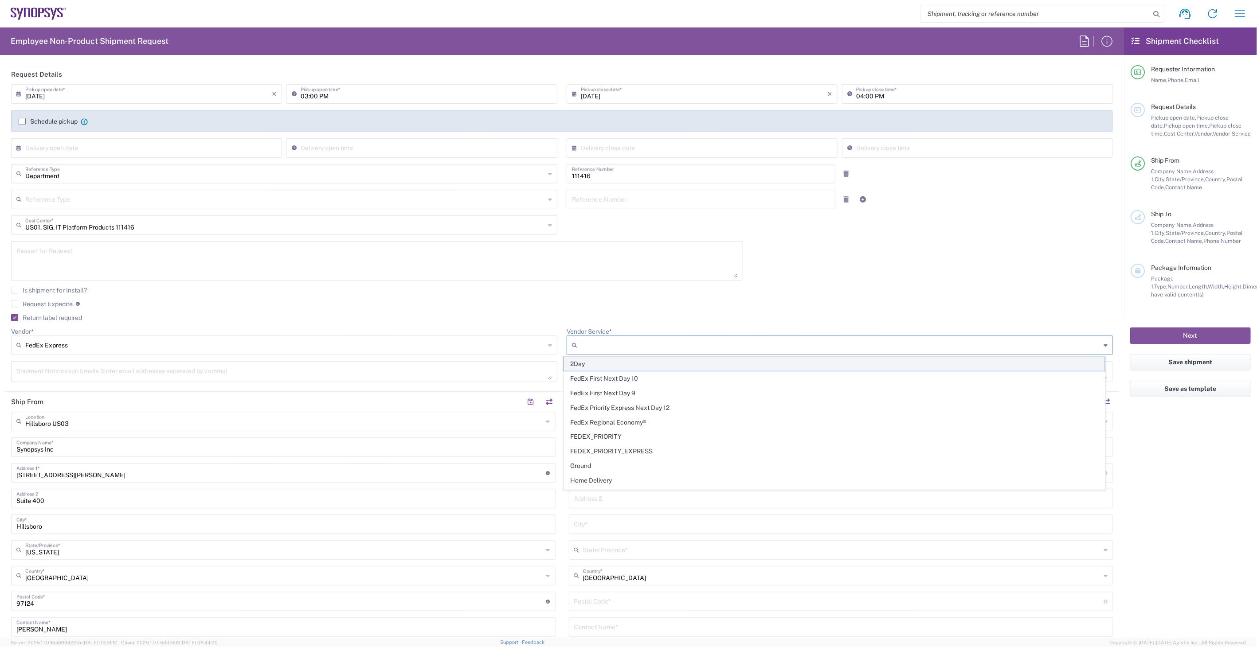
click at [689, 368] on span "2Day" at bounding box center [834, 364] width 541 height 14
type input "2Day"
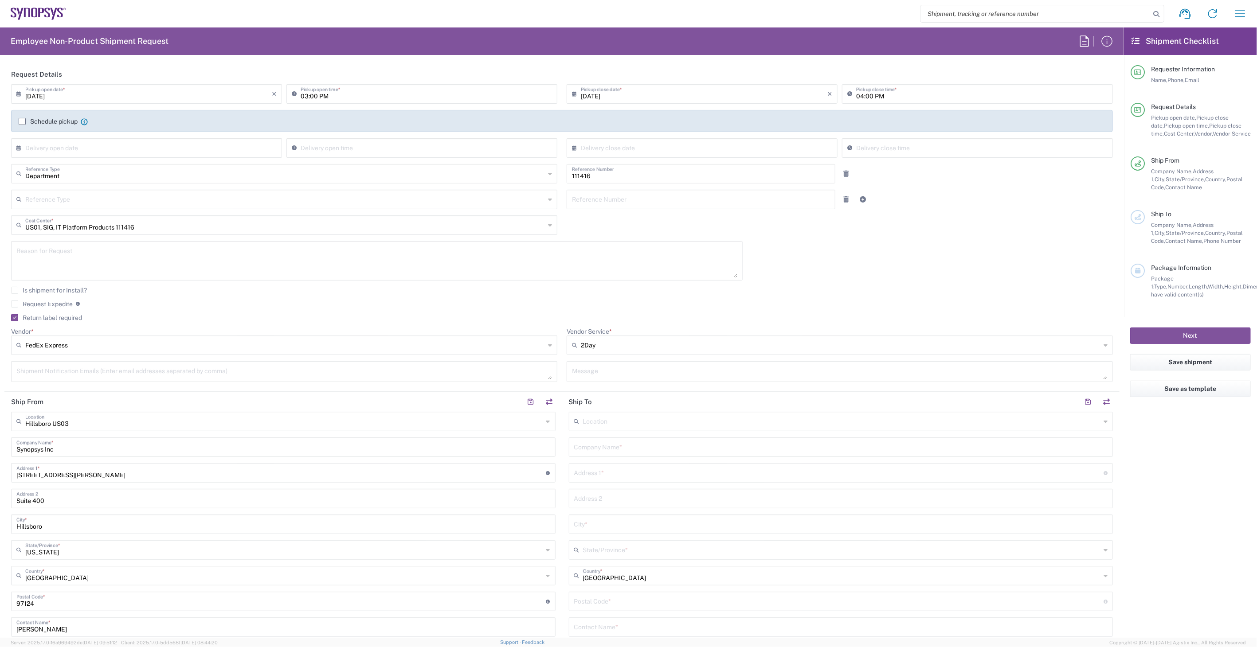
click at [520, 305] on agx-checkbox-control "Request Expedite If expedite is checked you will be unable to rate and book thi…" at bounding box center [562, 304] width 1102 height 8
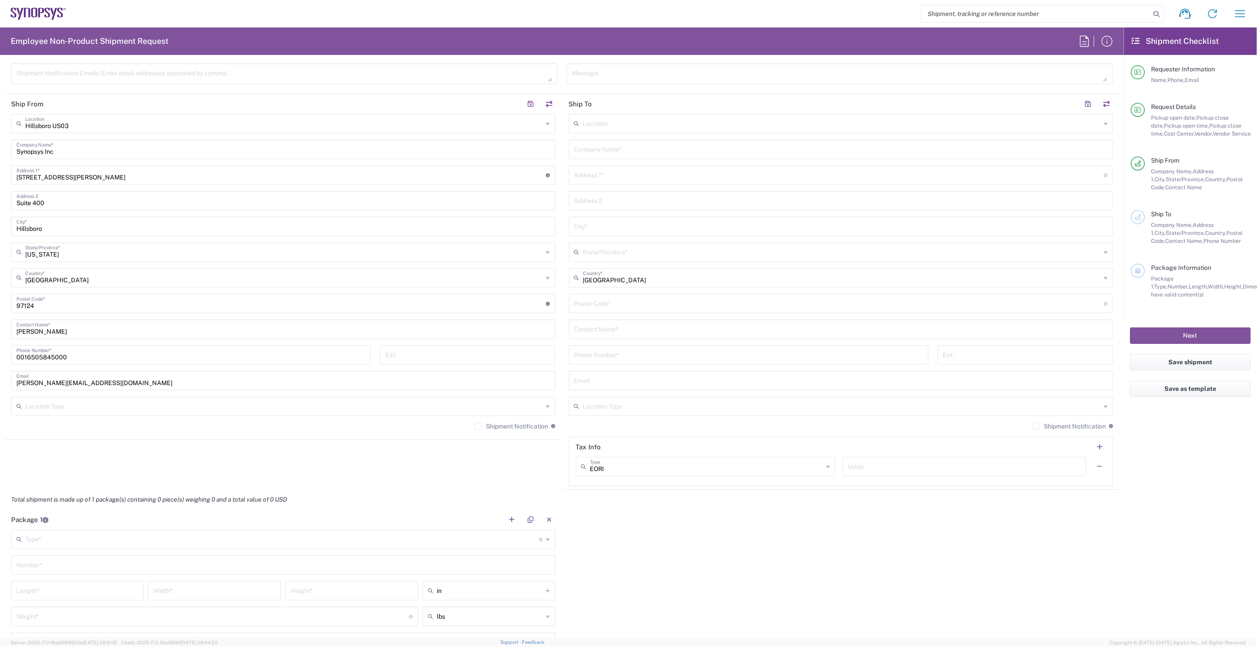
scroll to position [493, 0]
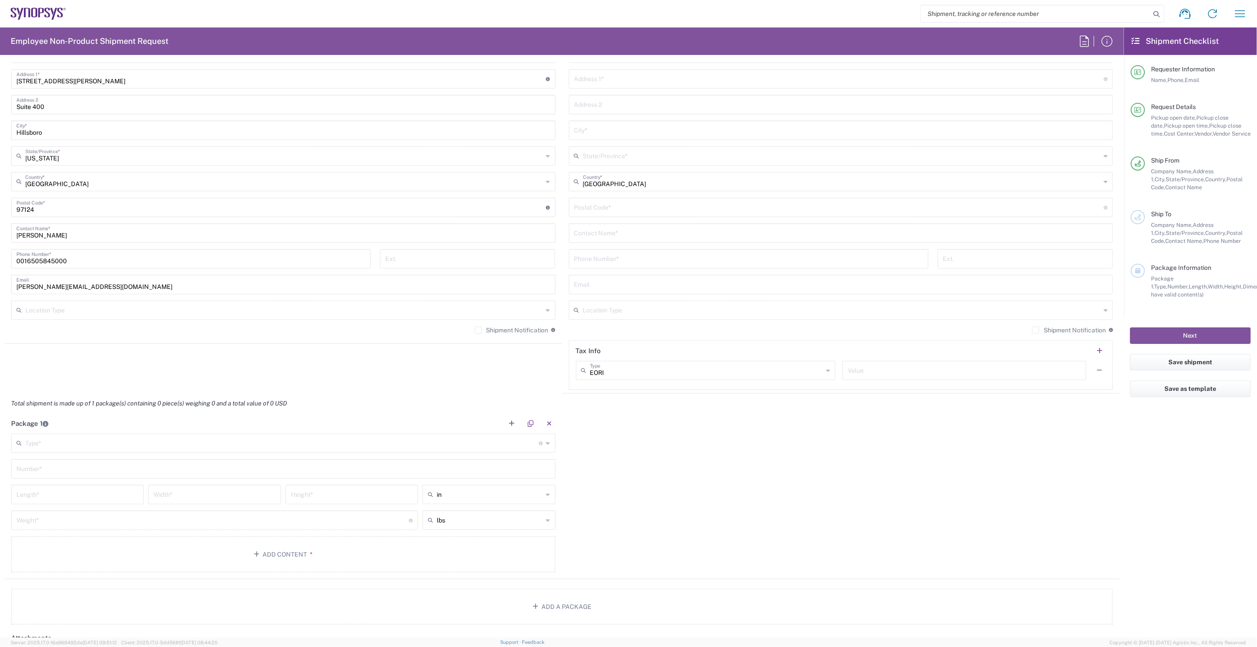
click at [122, 451] on div "Type * Material used to package goods" at bounding box center [283, 444] width 544 height 20
click at [118, 463] on span "Medium Box" at bounding box center [281, 462] width 539 height 14
type input "Medium Box"
type input "13"
type input "11.5"
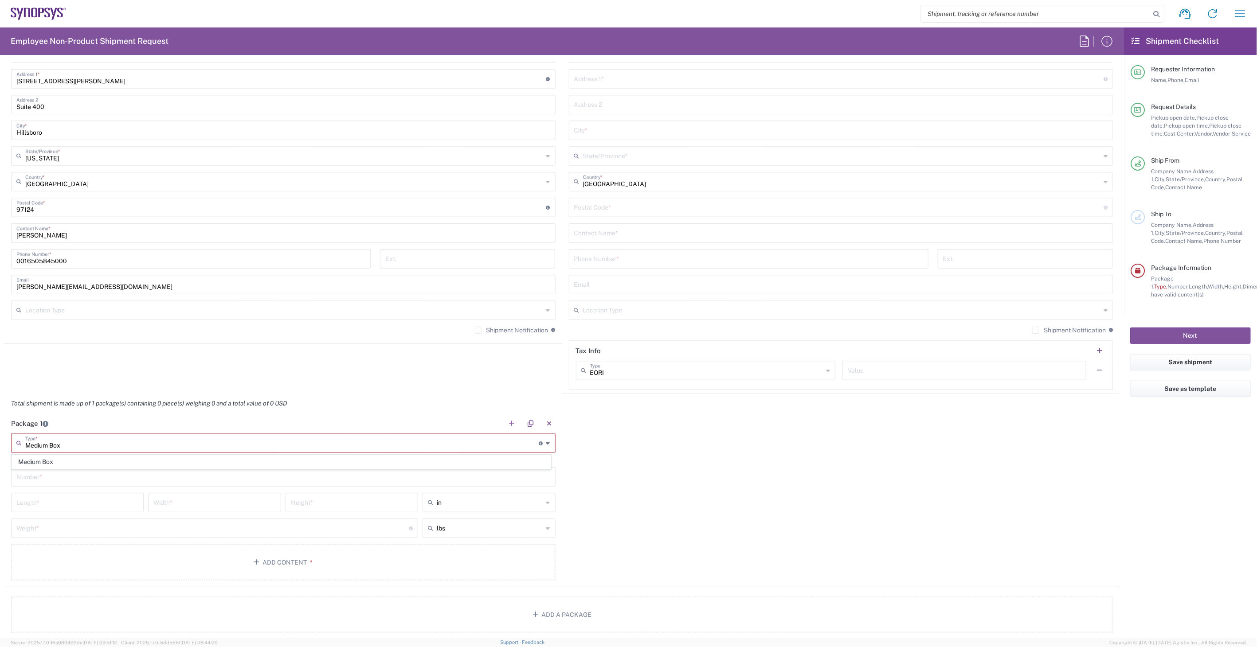
type input "2.5"
click at [118, 468] on input "text" at bounding box center [283, 469] width 534 height 16
type input "1"
click at [95, 524] on input "number" at bounding box center [212, 520] width 392 height 16
type input "6"
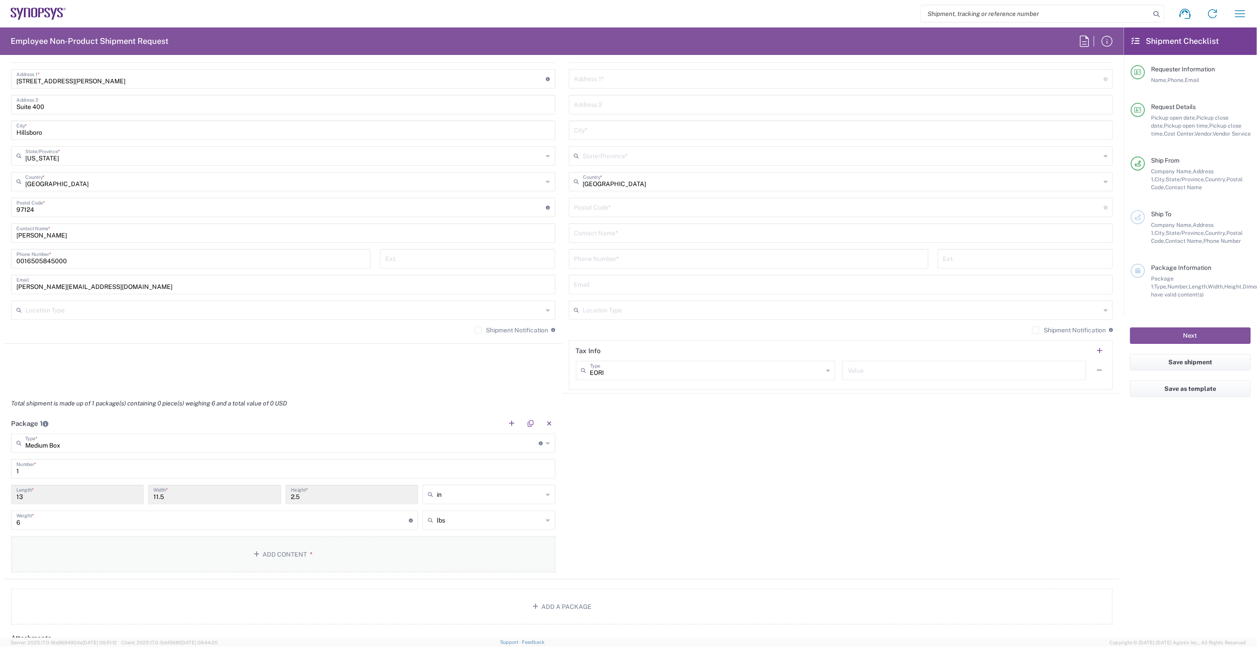
click at [113, 549] on button "Add Content *" at bounding box center [283, 554] width 544 height 36
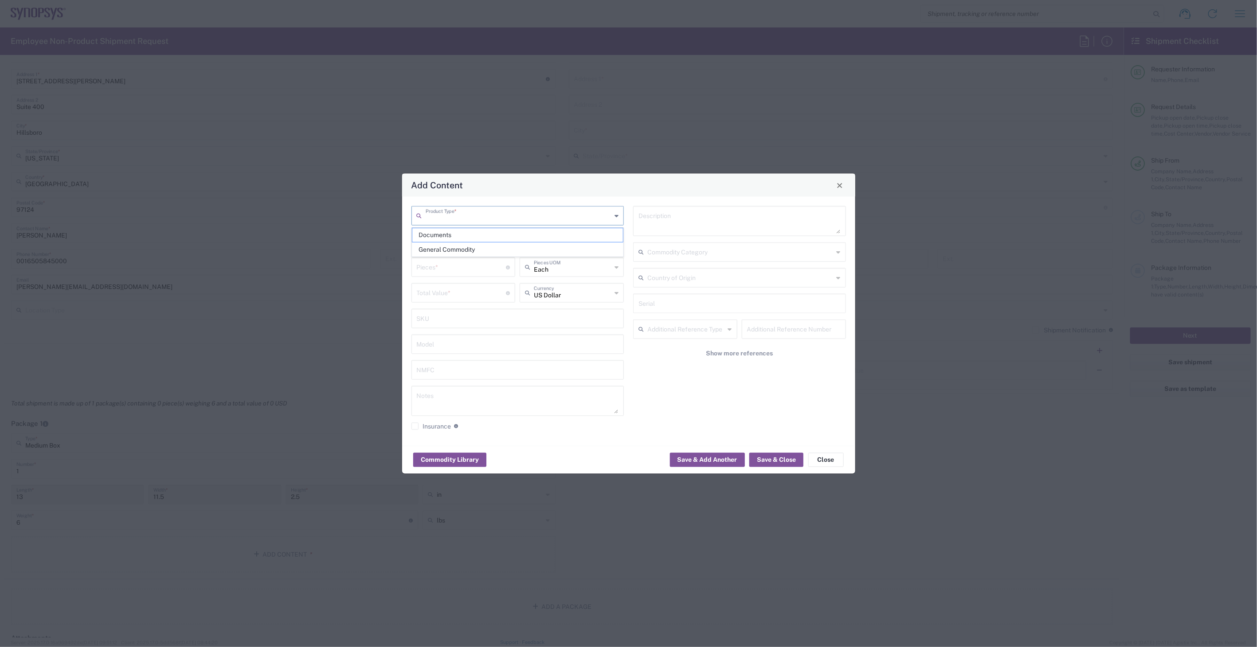
click at [533, 218] on input "text" at bounding box center [519, 215] width 186 height 16
click at [510, 245] on span "General Commodity" at bounding box center [517, 250] width 211 height 14
type input "General Commodity"
click at [508, 244] on input "text" at bounding box center [518, 241] width 202 height 16
click at [491, 334] on div "Apple Macbook Air Laptop" at bounding box center [517, 337] width 211 height 15
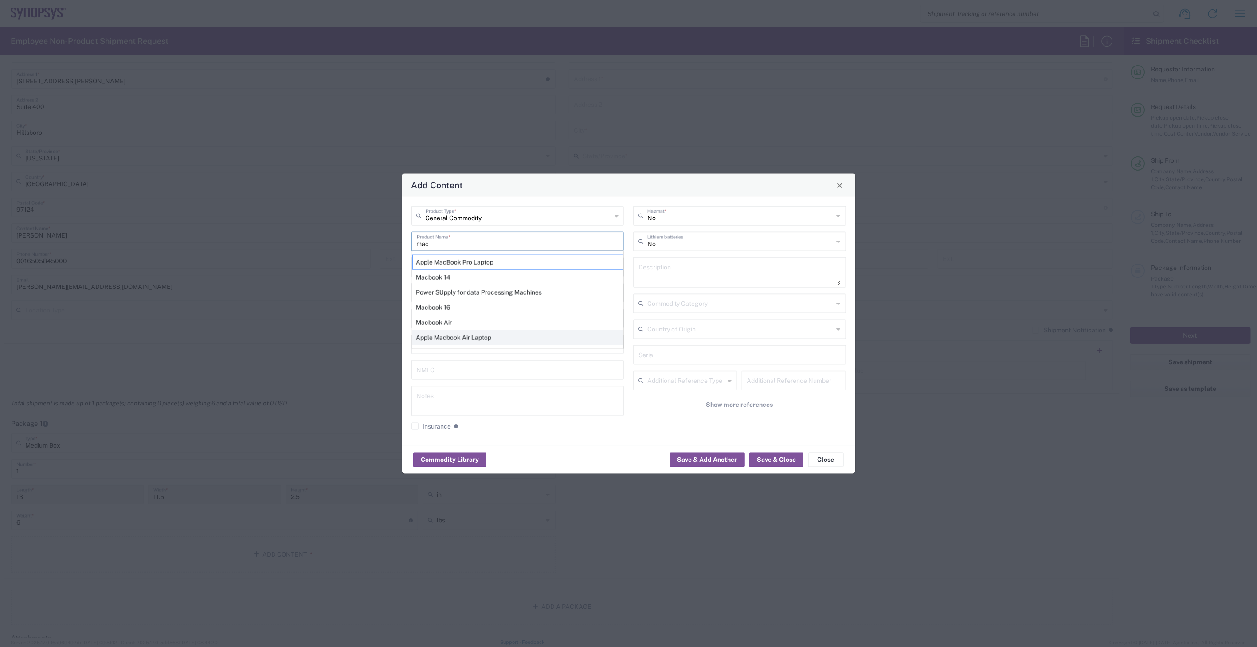
type input "Apple Macbook Air Laptop"
type textarea "Apple Macbook Air Laptop"
click at [457, 268] on input "number" at bounding box center [462, 267] width 90 height 16
type input "1"
click at [449, 299] on input "number" at bounding box center [462, 293] width 90 height 16
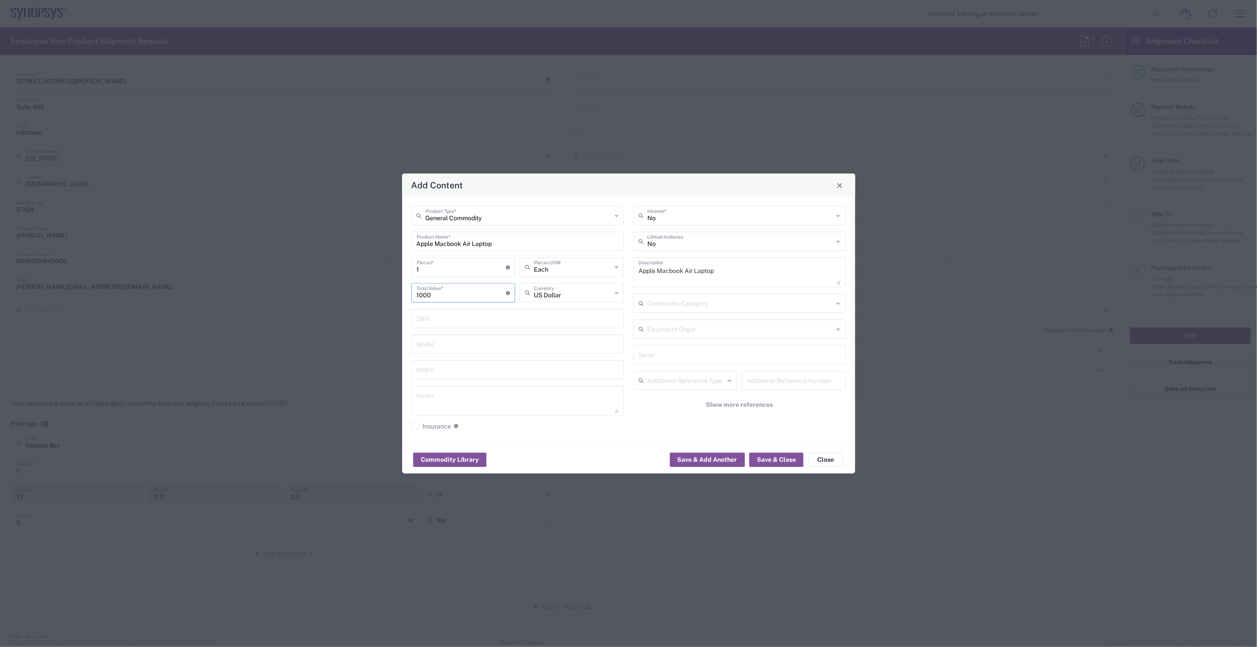
type input "1000"
drag, startPoint x: 697, startPoint y: 245, endPoint x: 698, endPoint y: 253, distance: 8.0
click at [698, 245] on input "text" at bounding box center [740, 241] width 186 height 16
click at [697, 269] on span "Yes" at bounding box center [739, 276] width 211 height 14
type input "Yes"
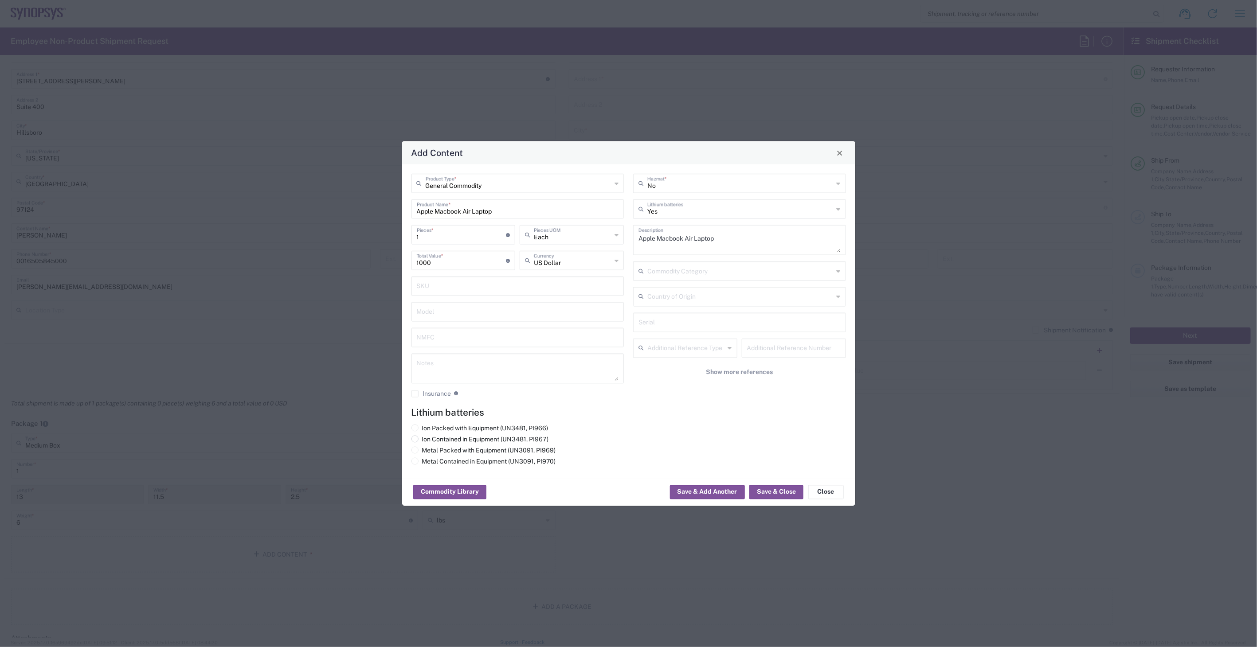
click at [481, 437] on label "Ion Contained in Equipment (UN3481, PI967)" at bounding box center [479, 440] width 137 height 8
click at [428, 437] on input "Ion Contained in Equipment (UN3481, PI967)" at bounding box center [425, 439] width 6 height 6
radio input "true"
click at [773, 497] on button "Save & Close" at bounding box center [776, 492] width 54 height 14
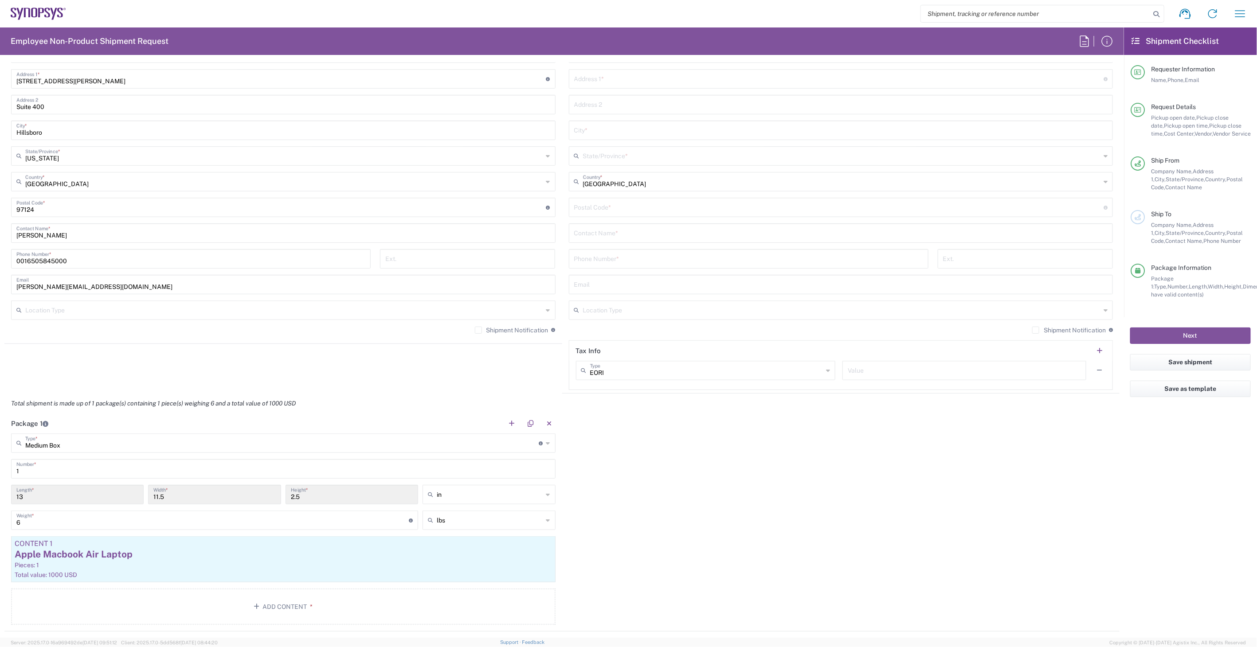
scroll to position [197, 0]
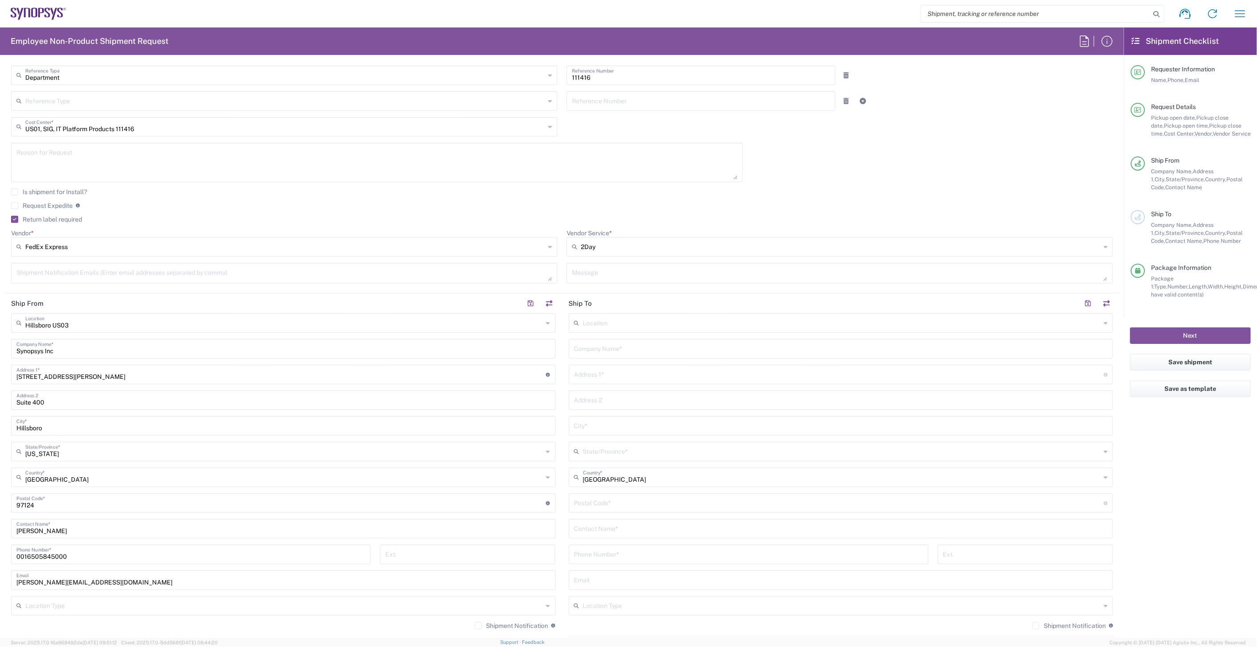
click at [630, 353] on input "text" at bounding box center [841, 348] width 534 height 16
type input "Synopsys"
click at [633, 529] on input "text" at bounding box center [841, 536] width 534 height 16
paste input "TYLER BENNETT"
type input "TYLER BENNETT"
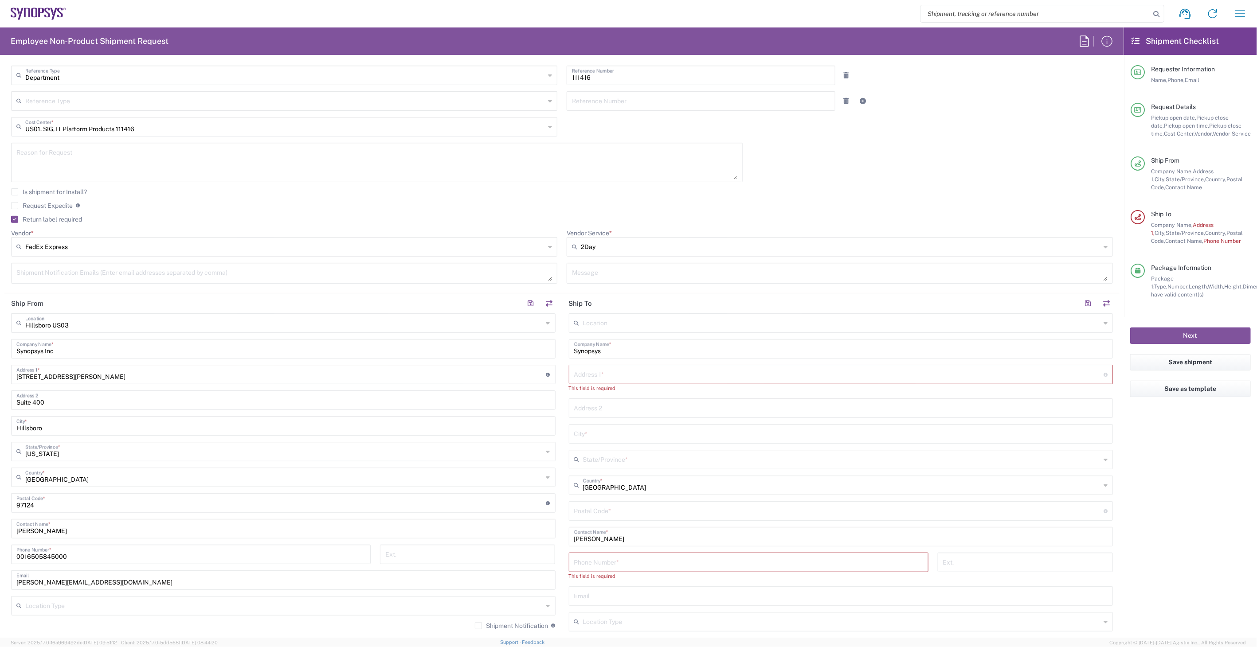
click at [672, 557] on input "tel" at bounding box center [748, 562] width 349 height 16
paste input "651.302.9561"
type input "651-302-9561"
click at [623, 583] on input "text" at bounding box center [841, 588] width 534 height 16
paste input "tyler.bennett@synopsys.com"
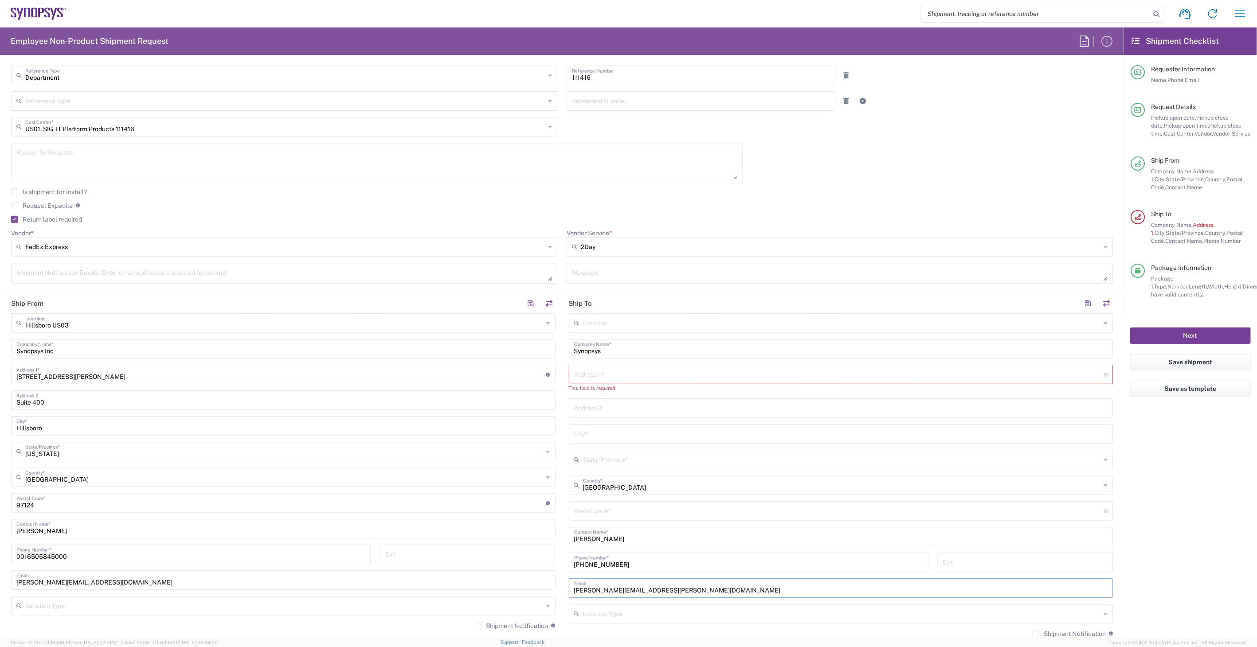
type input "tyler.bennett@synopsys.com"
click at [606, 366] on input "text" at bounding box center [839, 374] width 530 height 16
paste input "11395 Blazingstar Ln"
type input "11395 Blazingstar Ln"
click at [602, 425] on input "text" at bounding box center [841, 426] width 534 height 16
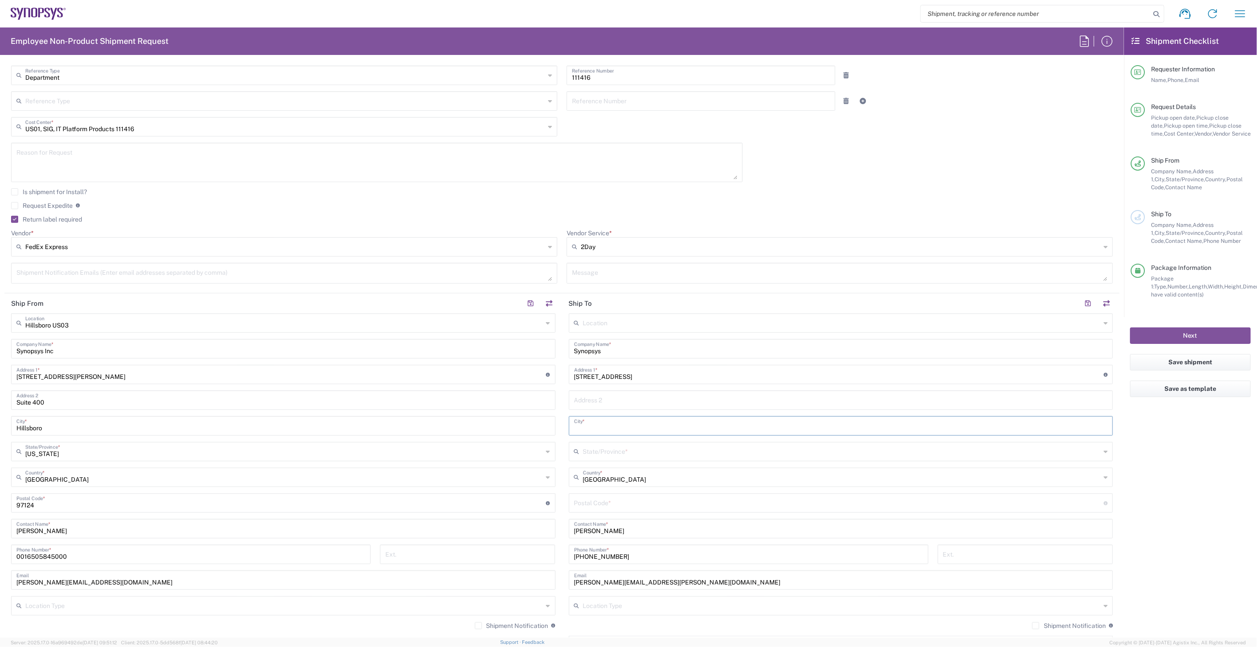
paste input "Lake Elmo"
type input "Lake Elmo"
click at [649, 448] on input "text" at bounding box center [842, 451] width 518 height 16
click at [634, 482] on span "Maine" at bounding box center [835, 485] width 539 height 14
click at [599, 448] on input "Maine" at bounding box center [842, 451] width 518 height 16
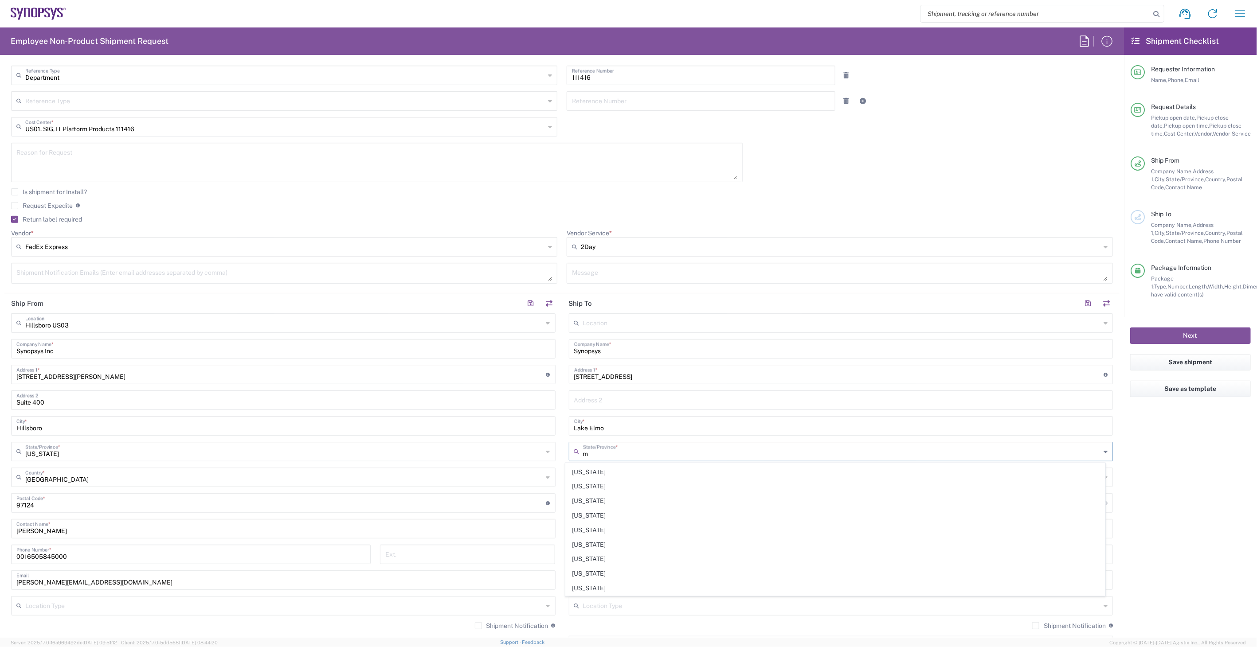
scroll to position [98, 0]
click at [614, 506] on span "Minnesota" at bounding box center [835, 503] width 539 height 14
type input "Minnesota"
click at [551, 509] on div "Postal Code * Postal Code for United States should have the following format: 5…" at bounding box center [283, 503] width 544 height 20
click at [564, 545] on div "651-302-9561 Phone Number *" at bounding box center [748, 558] width 369 height 26
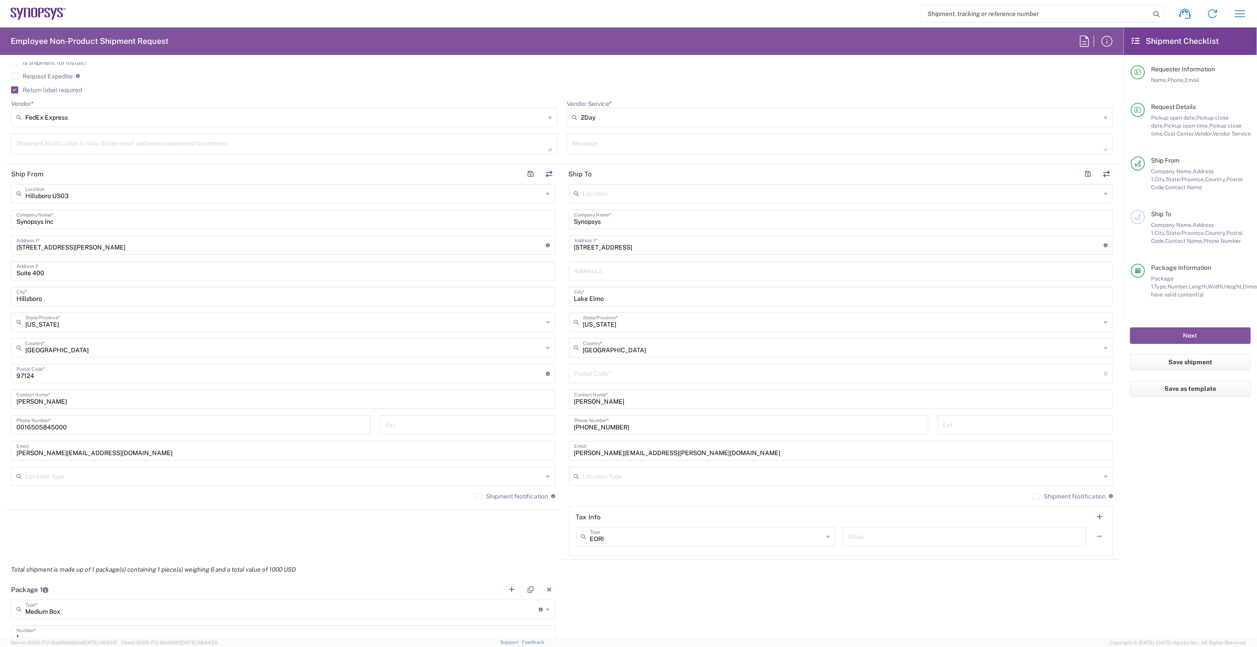
scroll to position [327, 0]
click at [661, 382] on div "Postal Code * Postal Code for United States should have the following format: 5…" at bounding box center [841, 374] width 544 height 20
click at [665, 374] on input "undefined" at bounding box center [839, 373] width 530 height 16
paste input "55042"
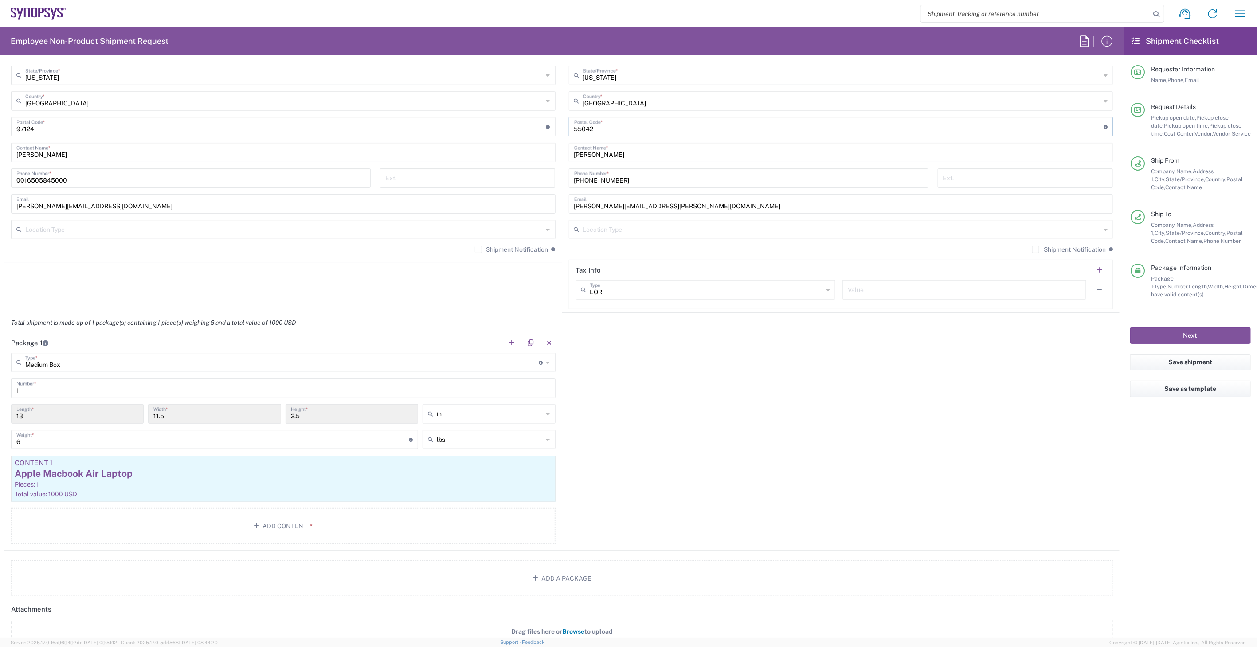
scroll to position [819, 0]
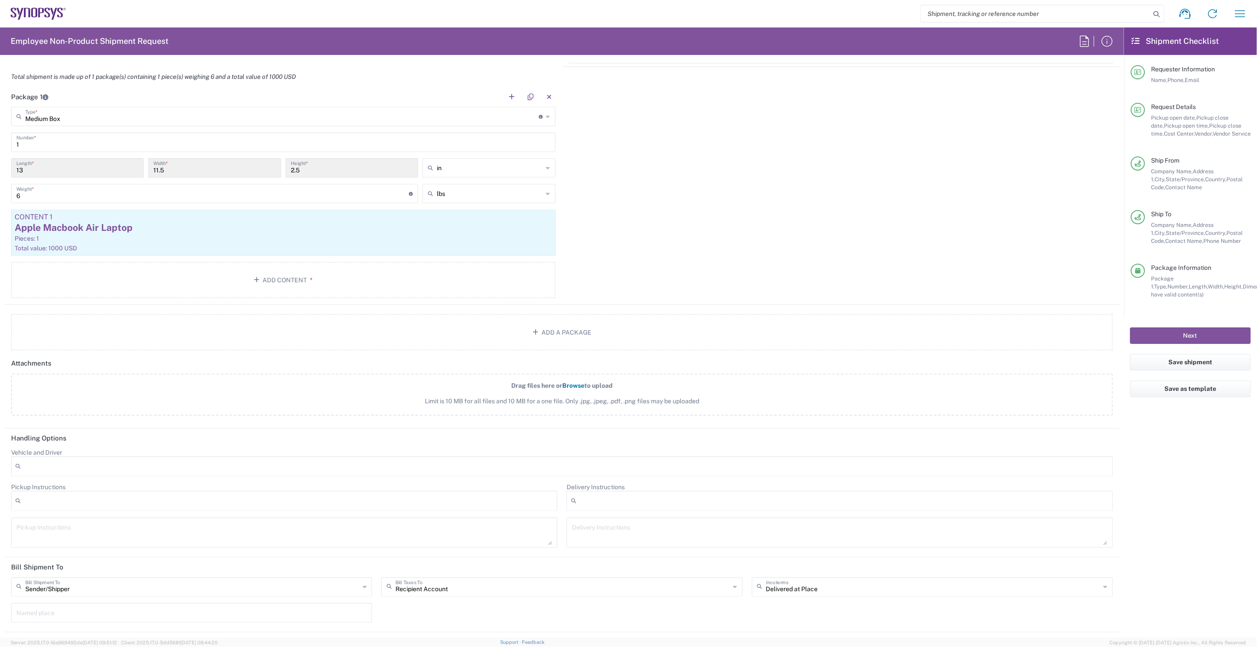
type input "55042"
click at [481, 586] on input "text" at bounding box center [562, 587] width 334 height 16
click at [484, 615] on span "Sender/Shipper" at bounding box center [558, 618] width 357 height 14
type input "Sender/Shipper"
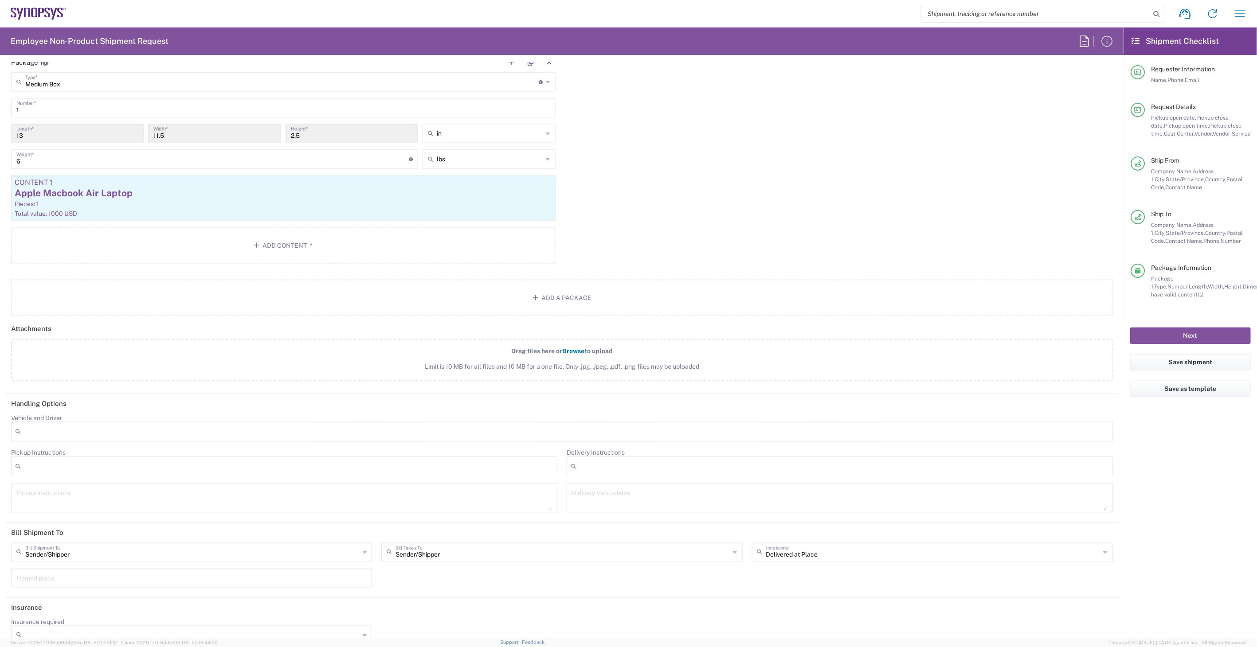
scroll to position [869, 0]
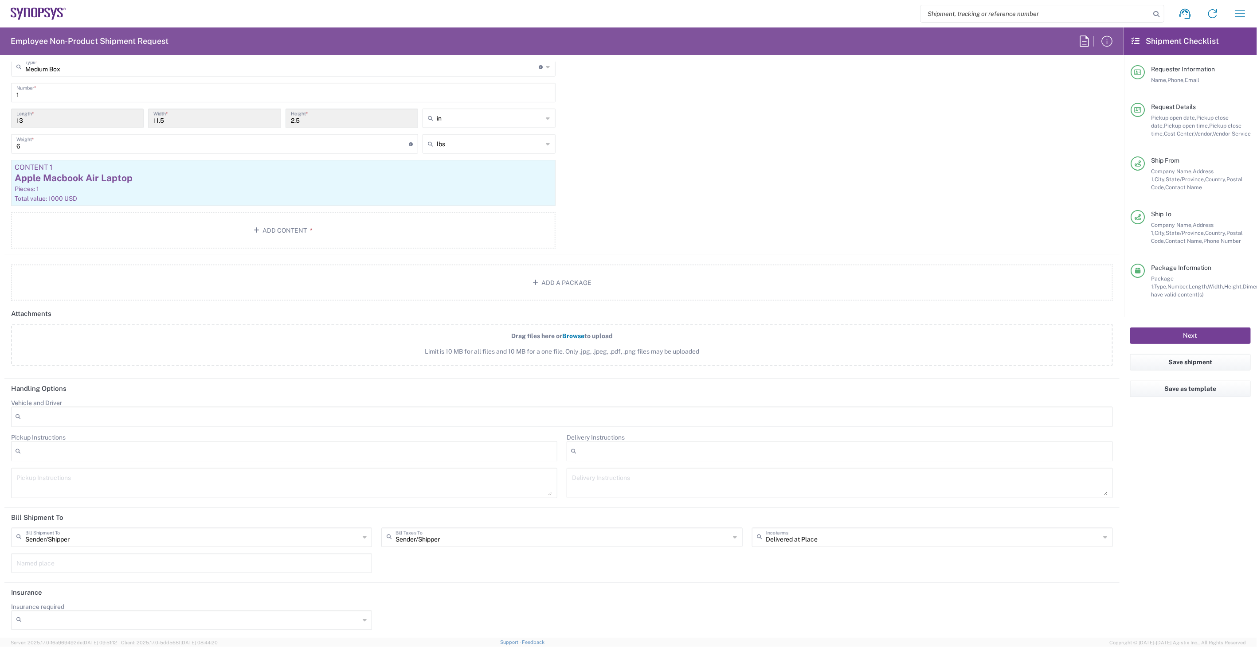
click at [1137, 337] on button "Next" at bounding box center [1190, 336] width 121 height 16
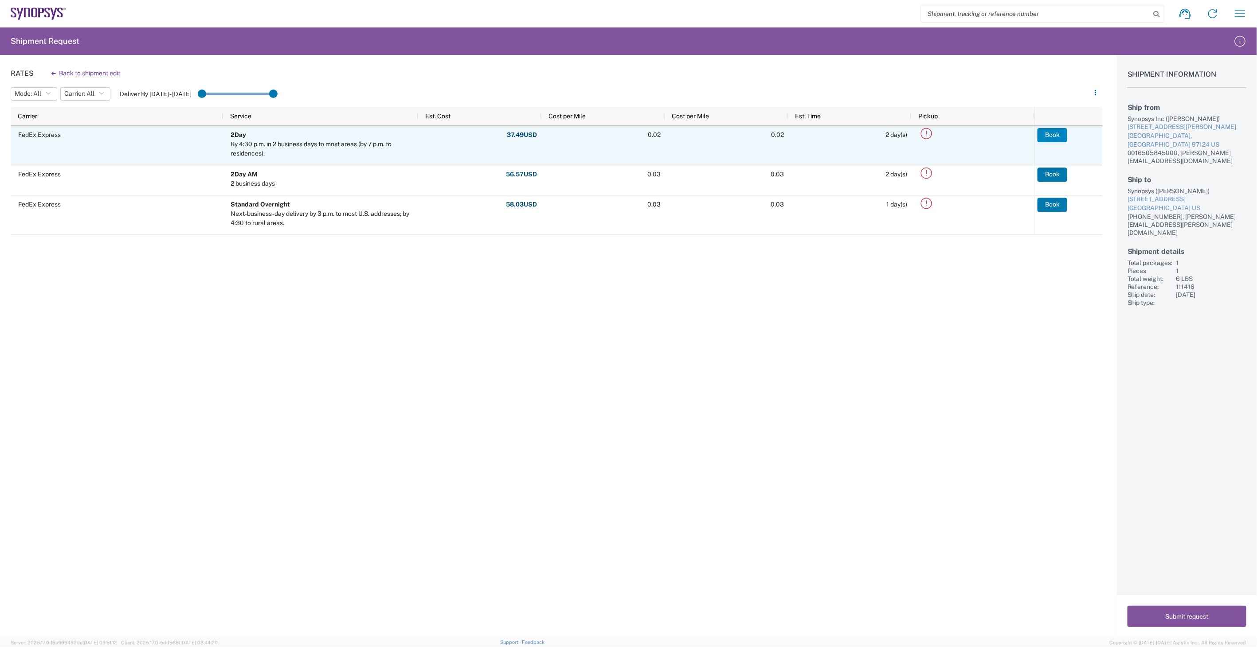
click at [1060, 132] on button "Book" at bounding box center [1052, 135] width 30 height 14
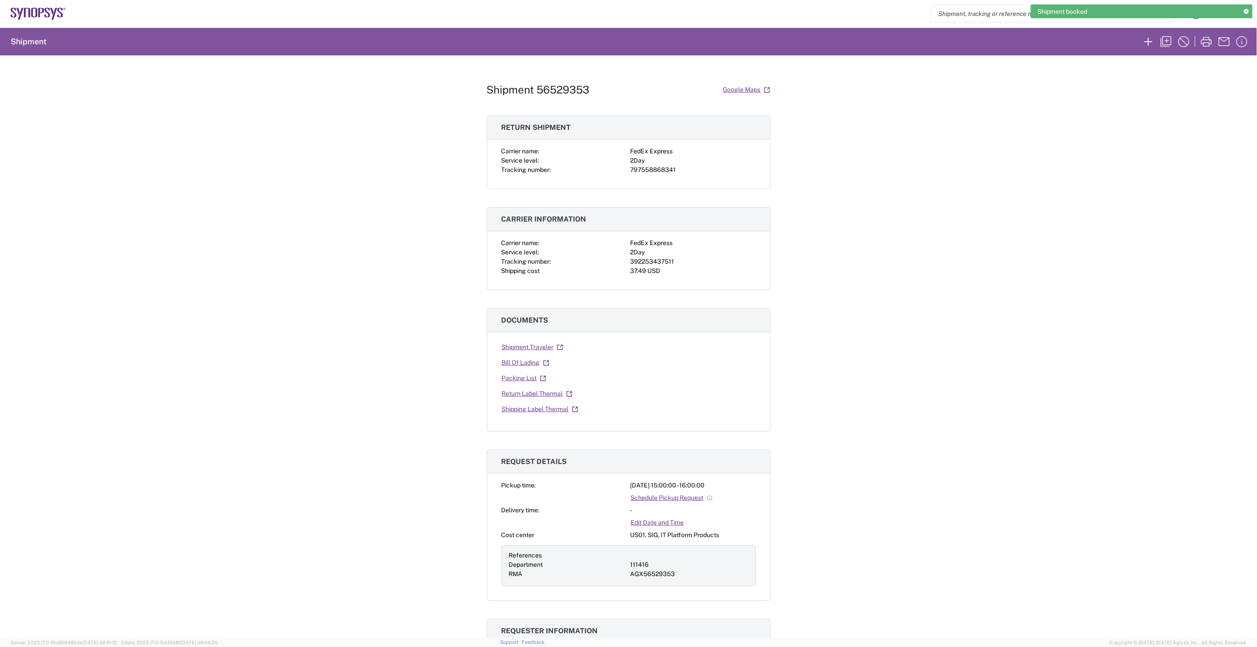
click at [657, 263] on div "392253437511" at bounding box center [692, 261] width 125 height 9
copy div "392253437511"
click at [662, 165] on div "2Day" at bounding box center [692, 160] width 125 height 9
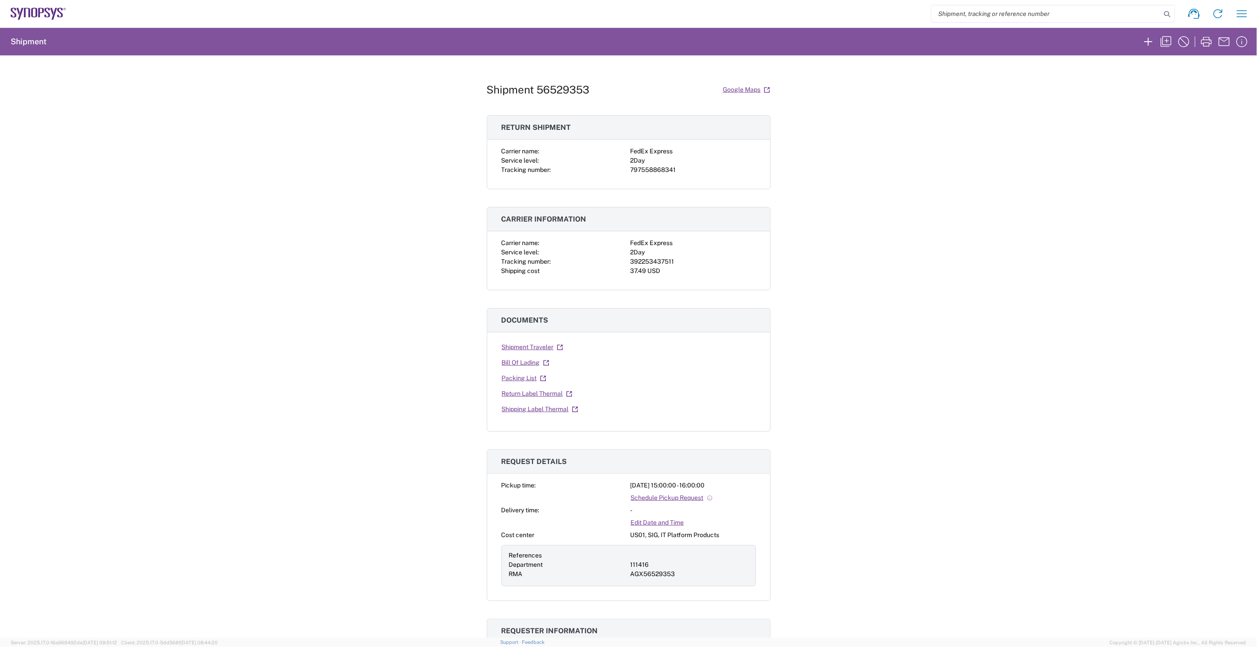
click at [661, 168] on div "797558868341" at bounding box center [692, 169] width 125 height 9
copy div "797558868341"
click at [548, 392] on link "Return Label Thermal" at bounding box center [536, 394] width 71 height 16
click at [546, 406] on link "Shipping Label Thermal" at bounding box center [539, 410] width 77 height 16
